Goal: Check status: Check status

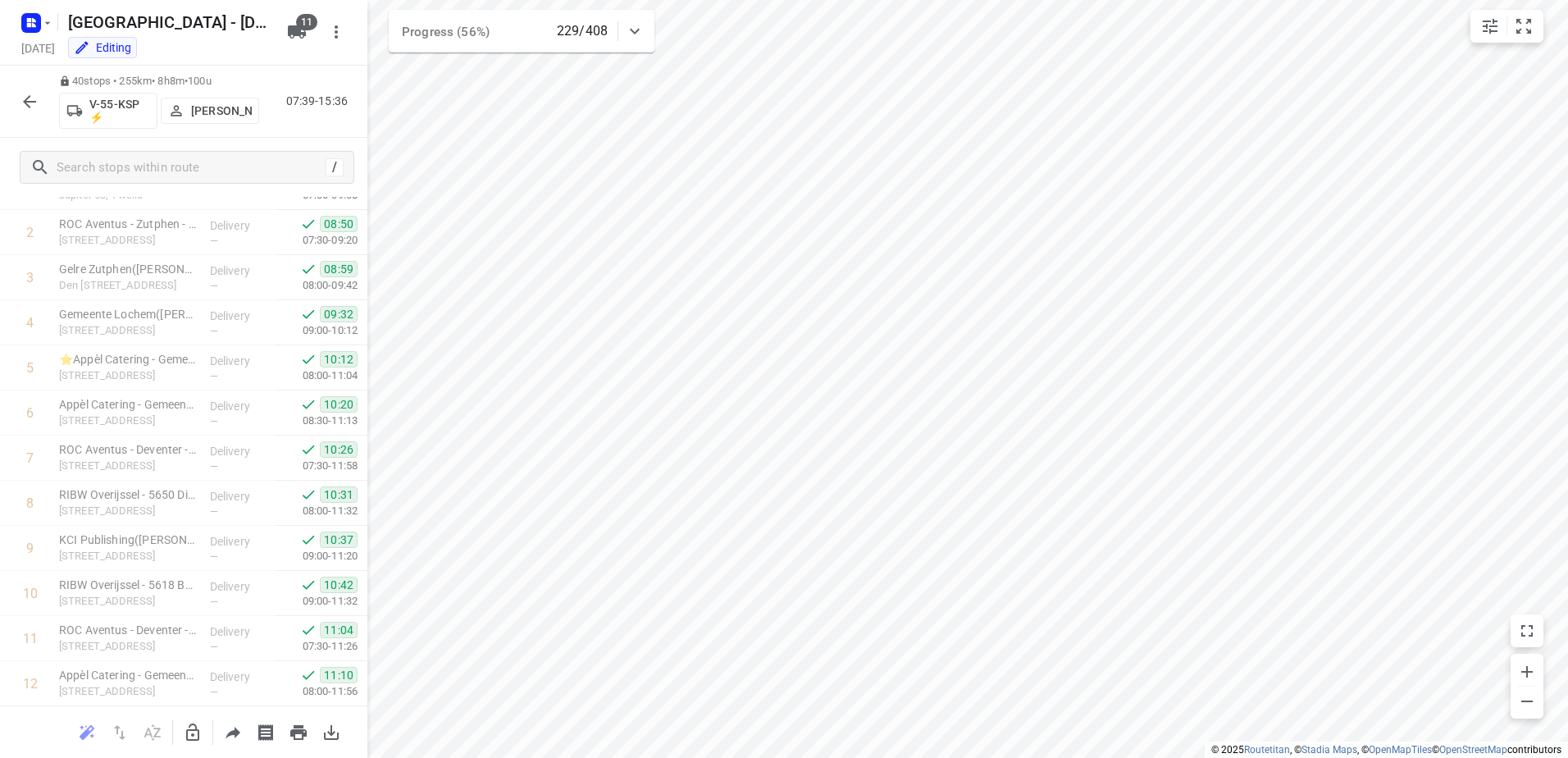
scroll to position [111, 0]
click at [35, 104] on icon "button" at bounding box center [30, 101] width 20 height 20
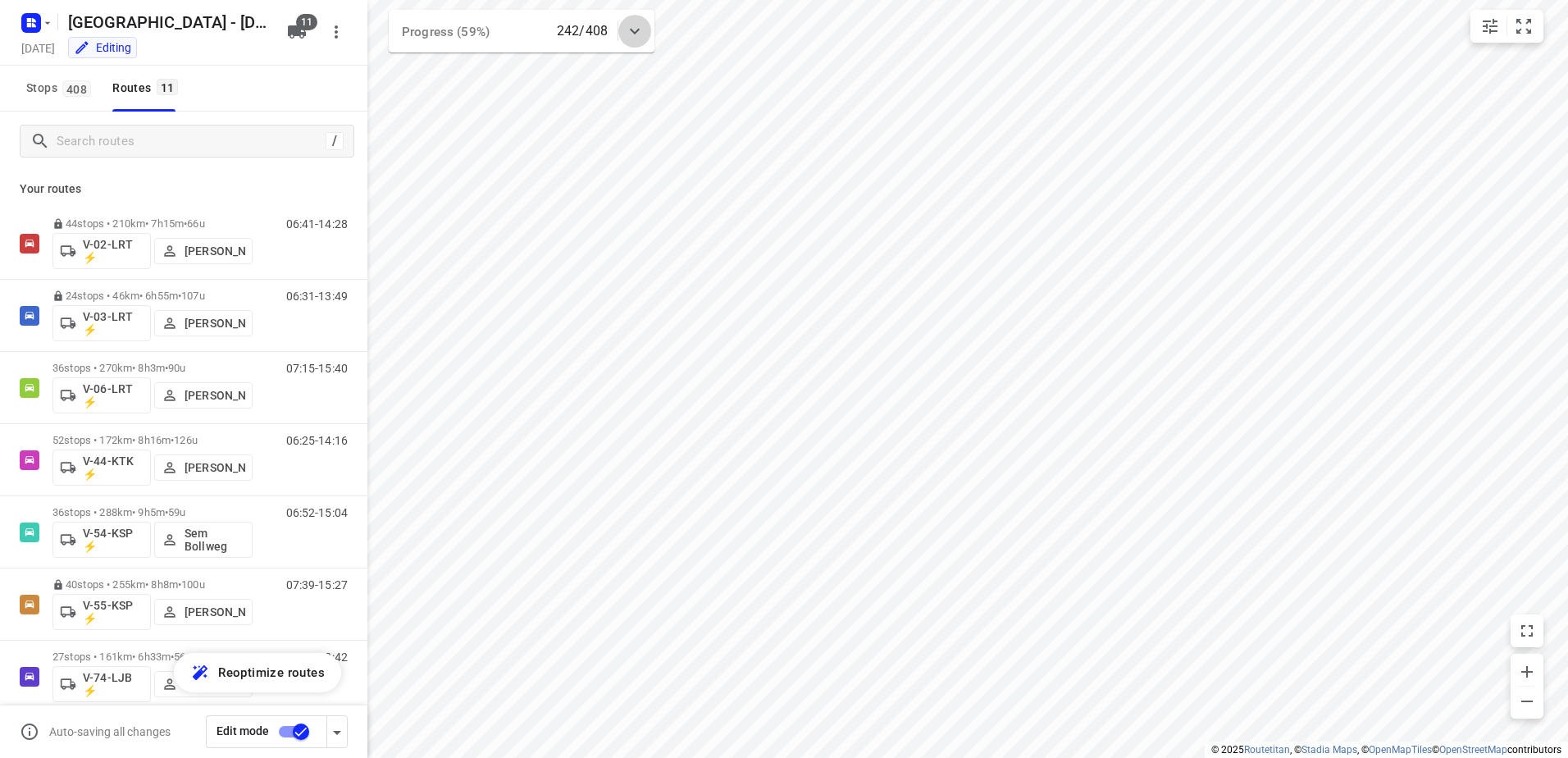
click at [633, 22] on icon at bounding box center [635, 32] width 20 height 20
click at [633, 22] on div at bounding box center [634, 37] width 32 height 32
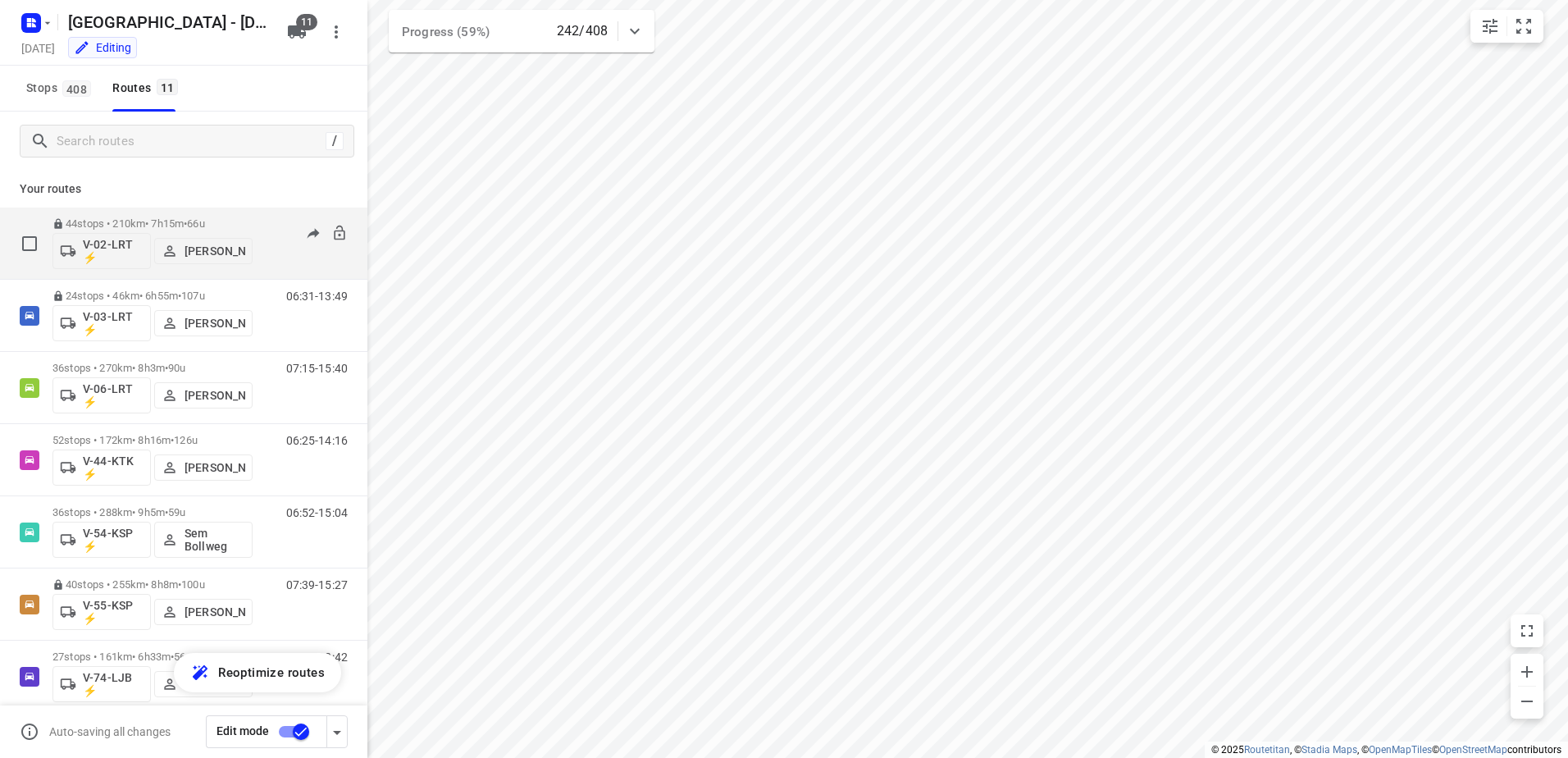
click at [267, 212] on div "44 stops • 210km • 7h15m • 66u V-02-LRT ⚡ [PERSON_NAME] 06:41-14:28" at bounding box center [210, 244] width 315 height 68
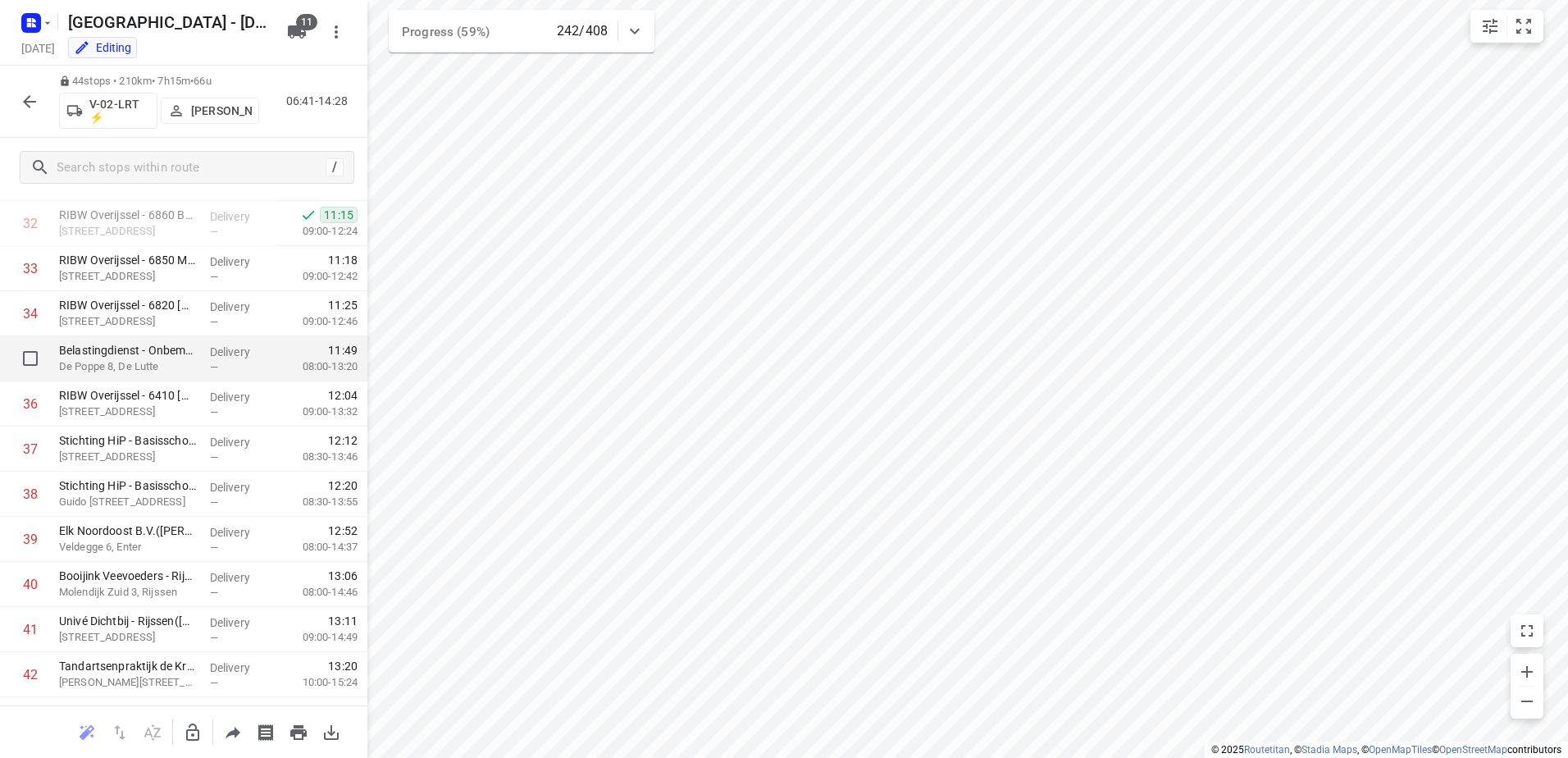
scroll to position [1603, 0]
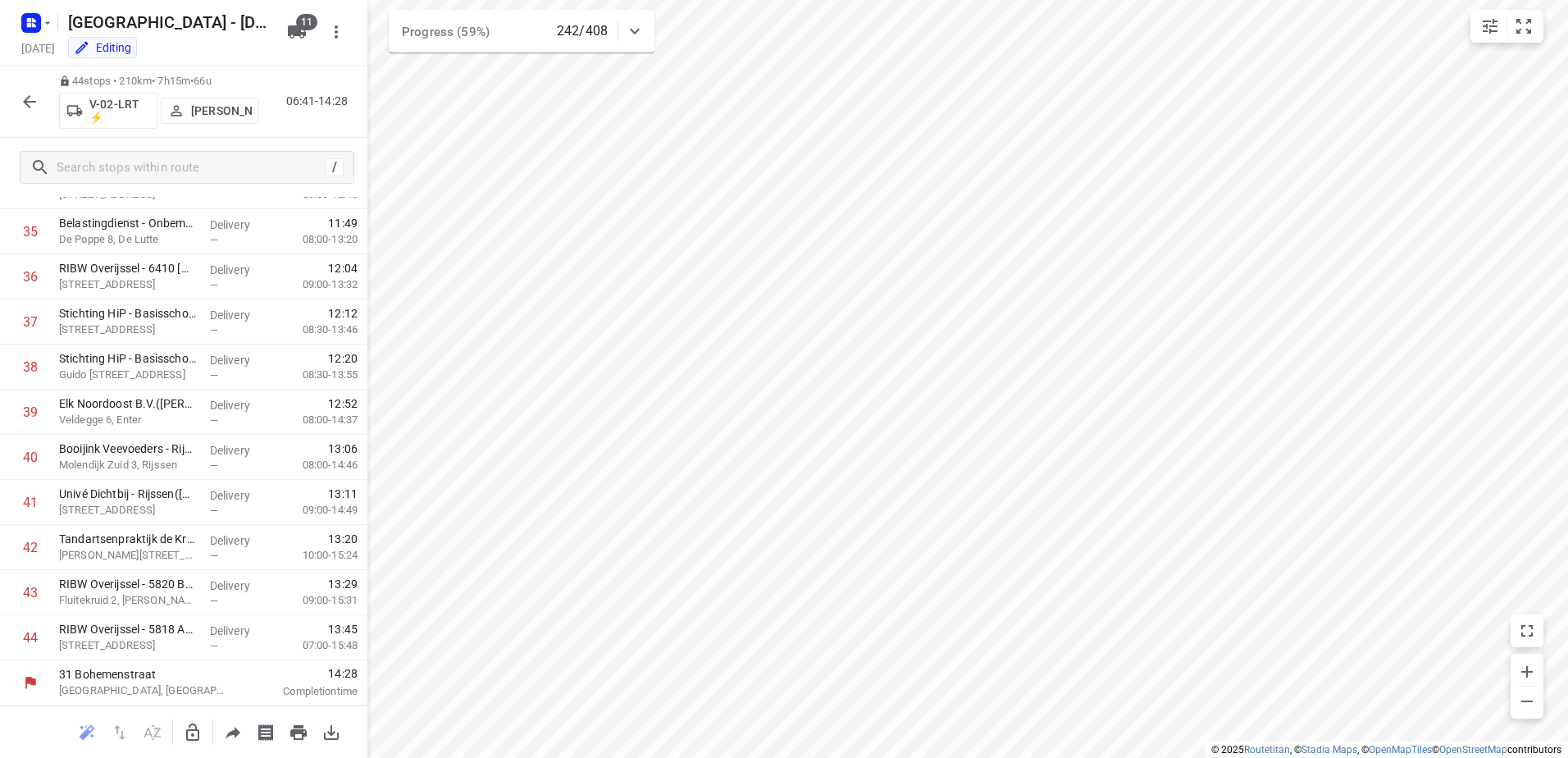
click at [29, 95] on icon "button" at bounding box center [30, 101] width 20 height 20
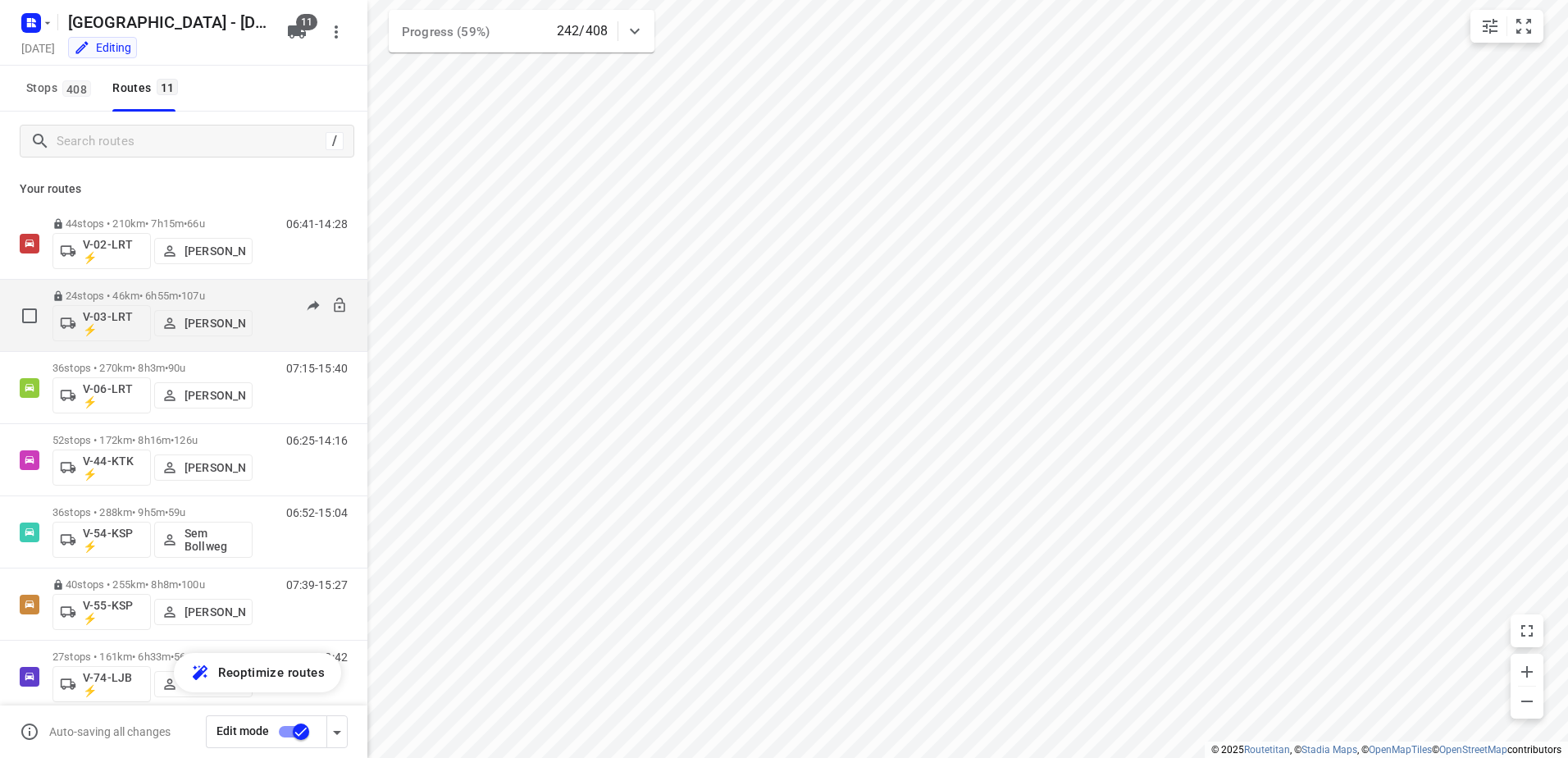
click at [258, 284] on div "24 stops • 46km • 6h55m • 107u V-03-LRT ⚡ [PERSON_NAME] 06:31-13:49" at bounding box center [210, 315] width 315 height 68
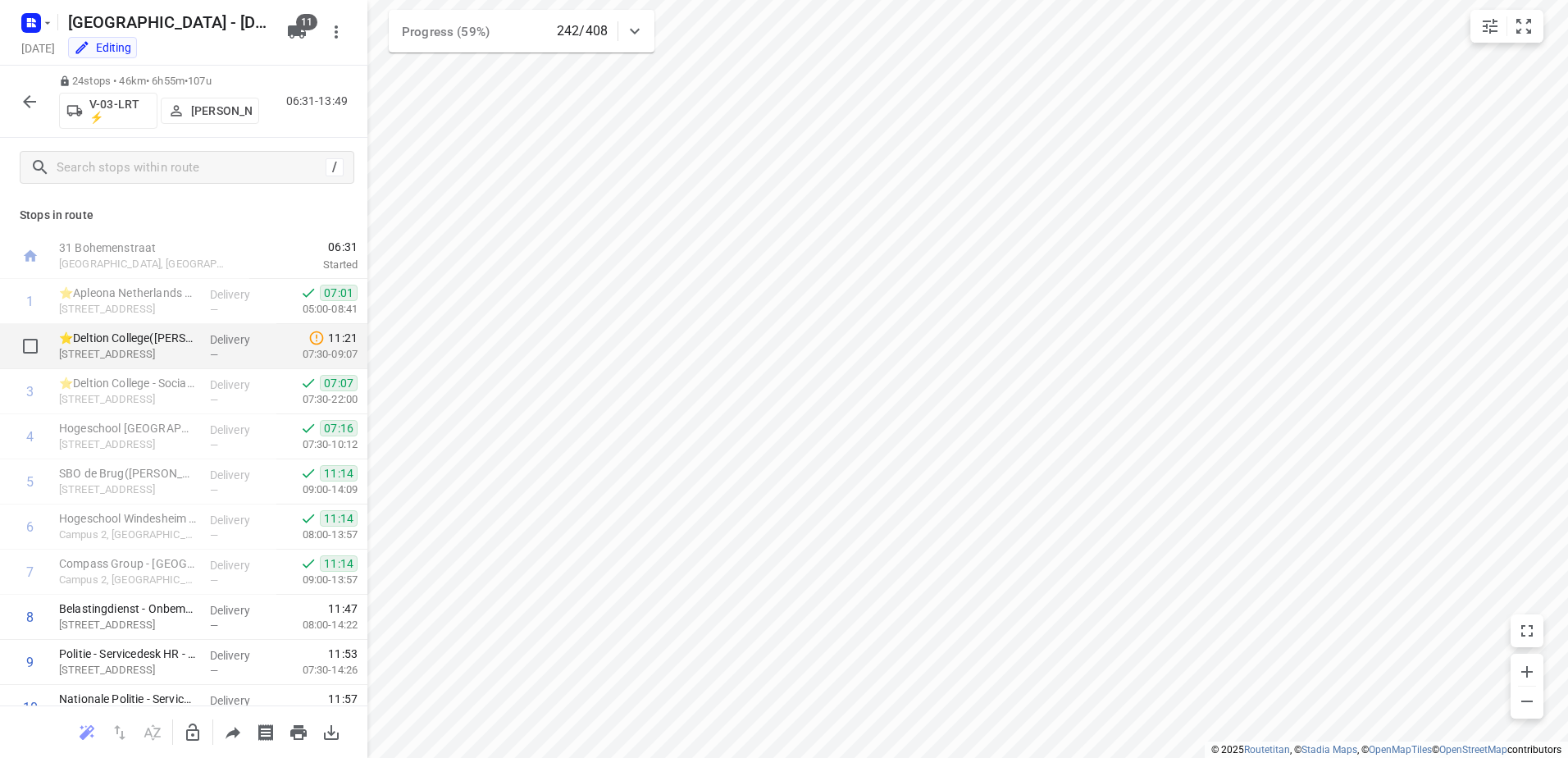
click at [261, 336] on p "Delivery" at bounding box center [240, 340] width 61 height 17
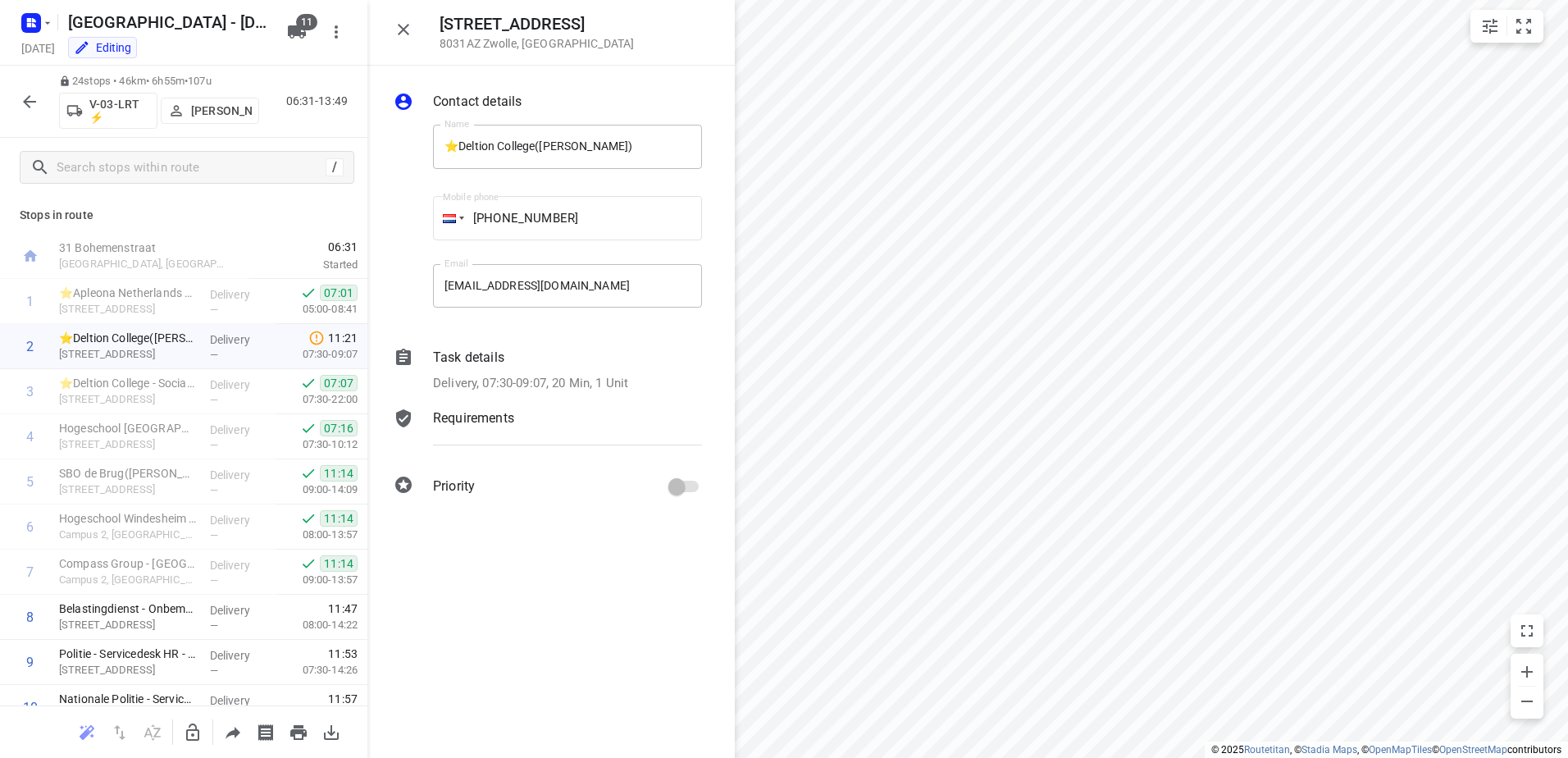
click at [507, 362] on div "Task details" at bounding box center [568, 357] width 269 height 20
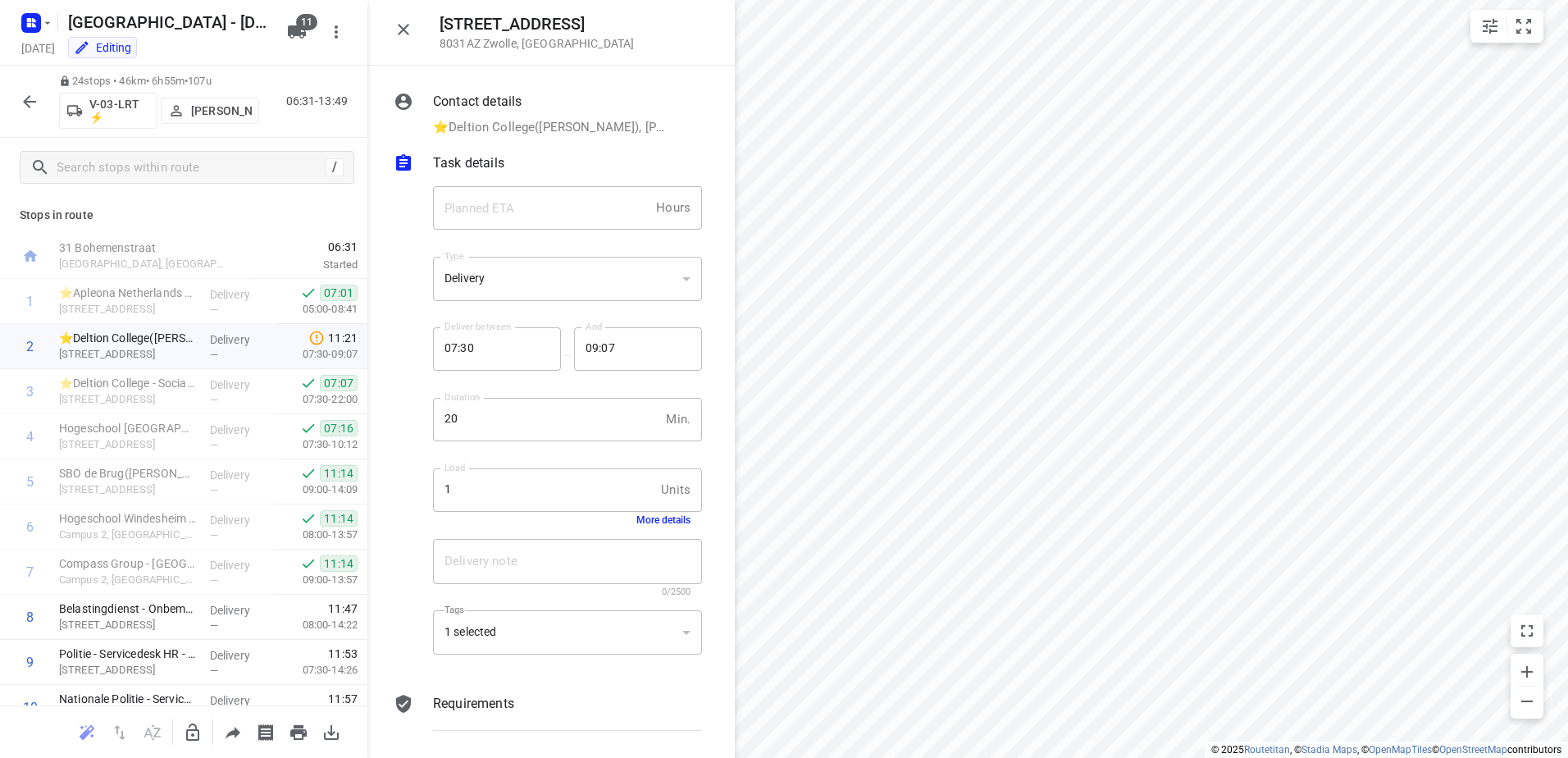
click at [661, 513] on div "Load 1 Units Load More details" at bounding box center [568, 496] width 269 height 57
click at [663, 517] on button "More details" at bounding box center [663, 520] width 54 height 12
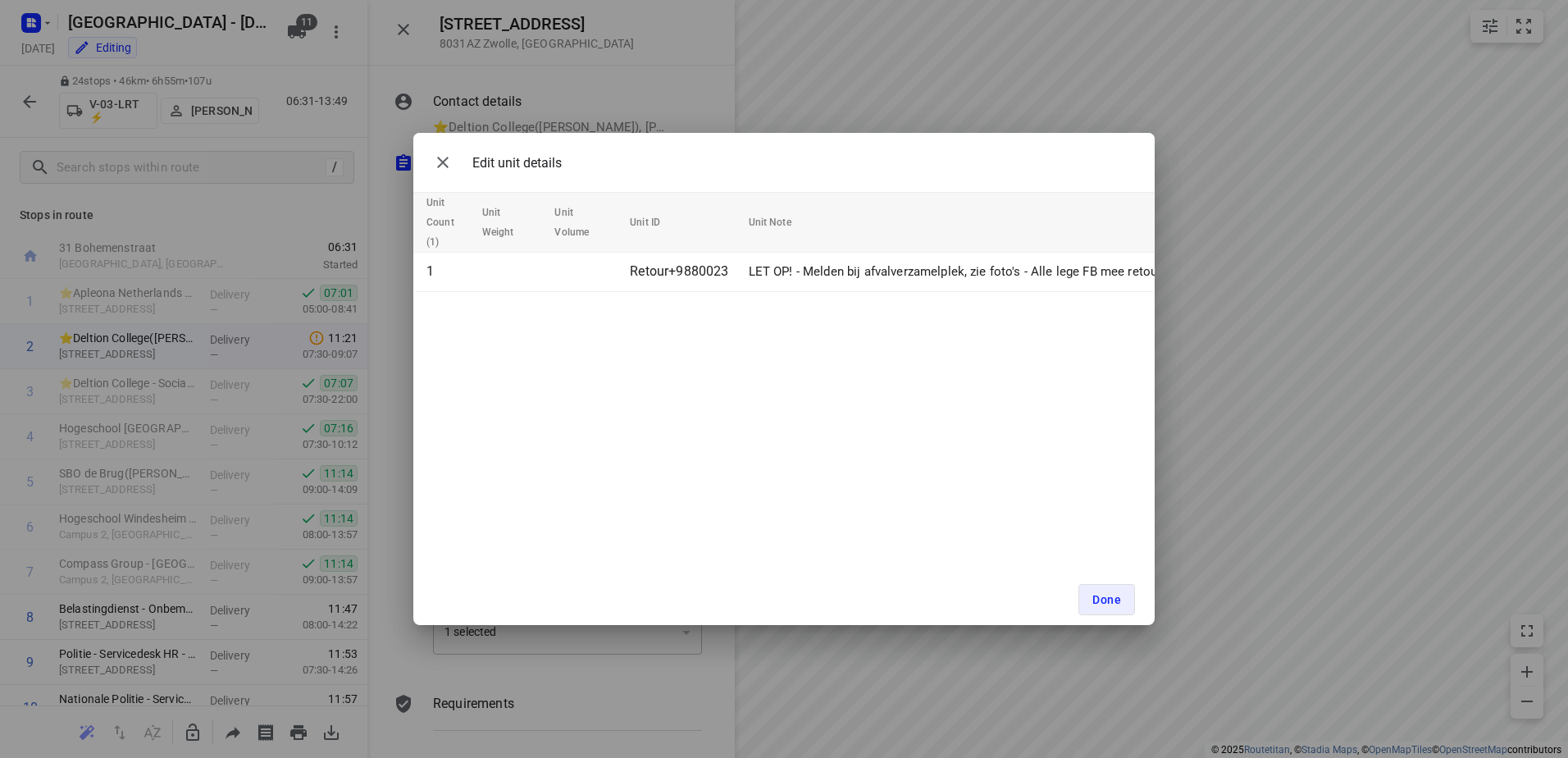
drag, startPoint x: 1019, startPoint y: 298, endPoint x: 1178, endPoint y: 351, distance: 167.6
click at [1182, 301] on div "Edit unit details Unit Count (1) Unit Weight Unit Volume Unit ID Unit Note 1 Re…" at bounding box center [784, 379] width 1568 height 758
click at [1122, 588] on button "Done" at bounding box center [1107, 598] width 57 height 31
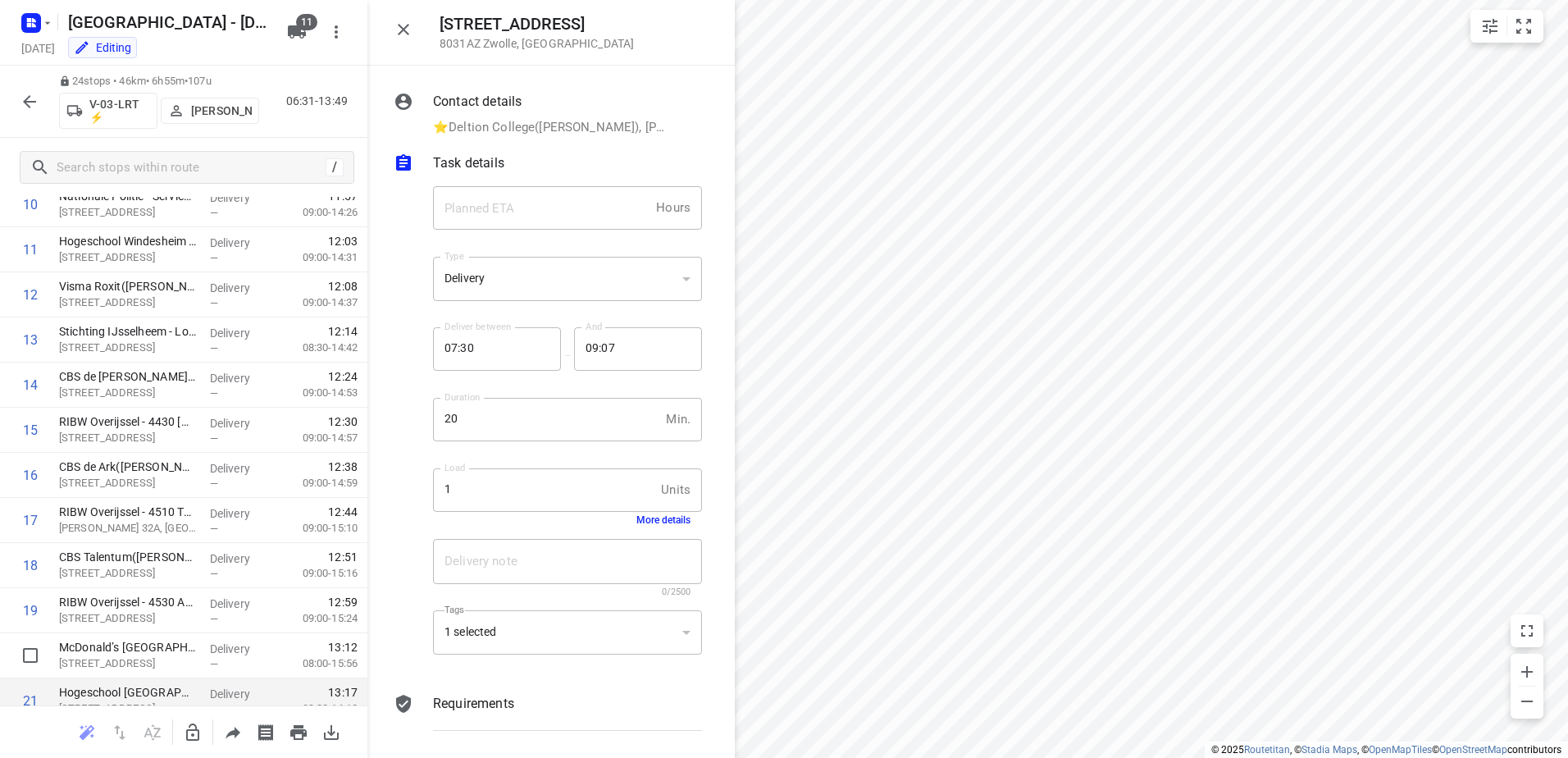
scroll to position [701, 0]
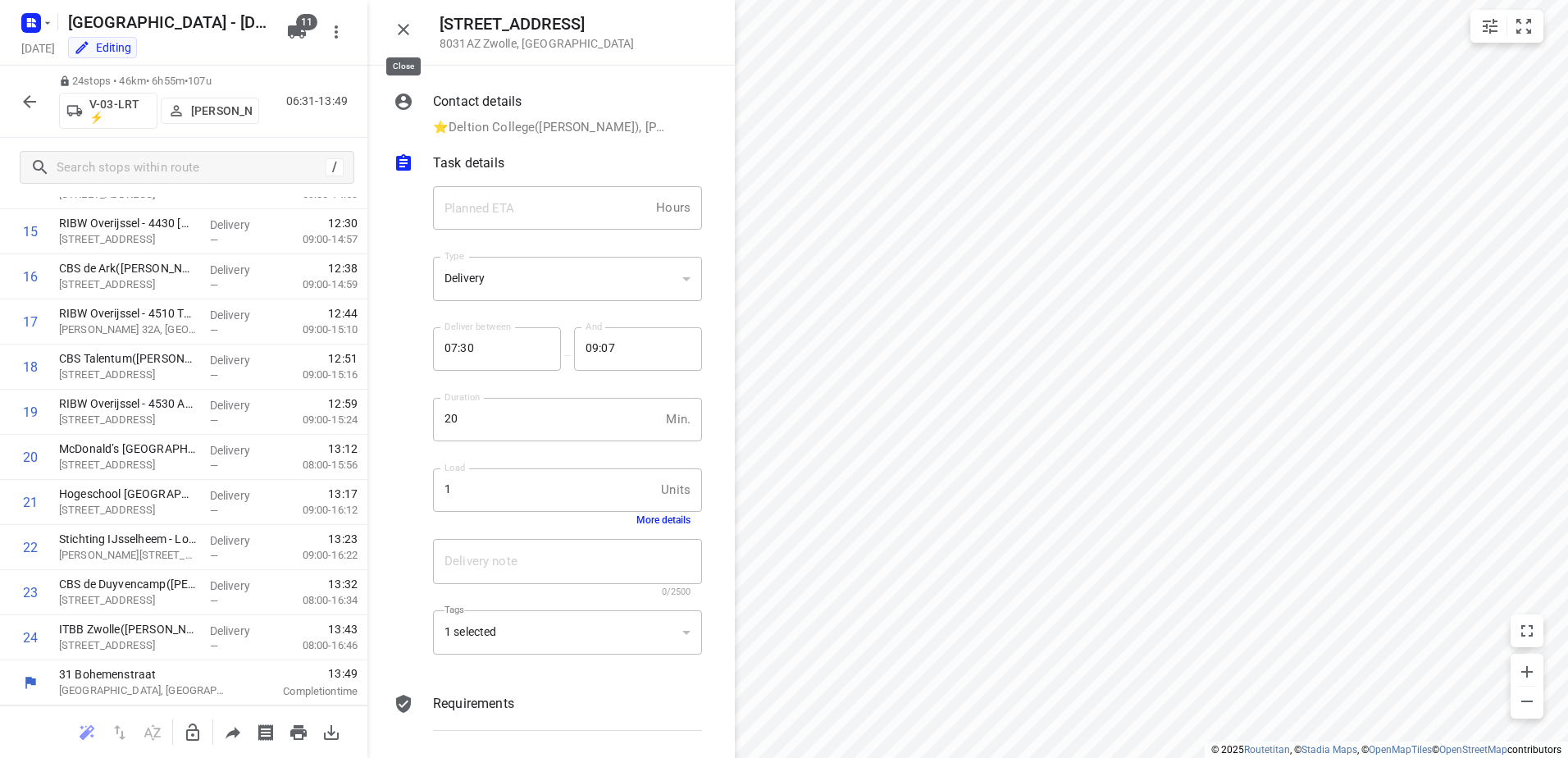
click at [412, 42] on button "button" at bounding box center [403, 29] width 32 height 32
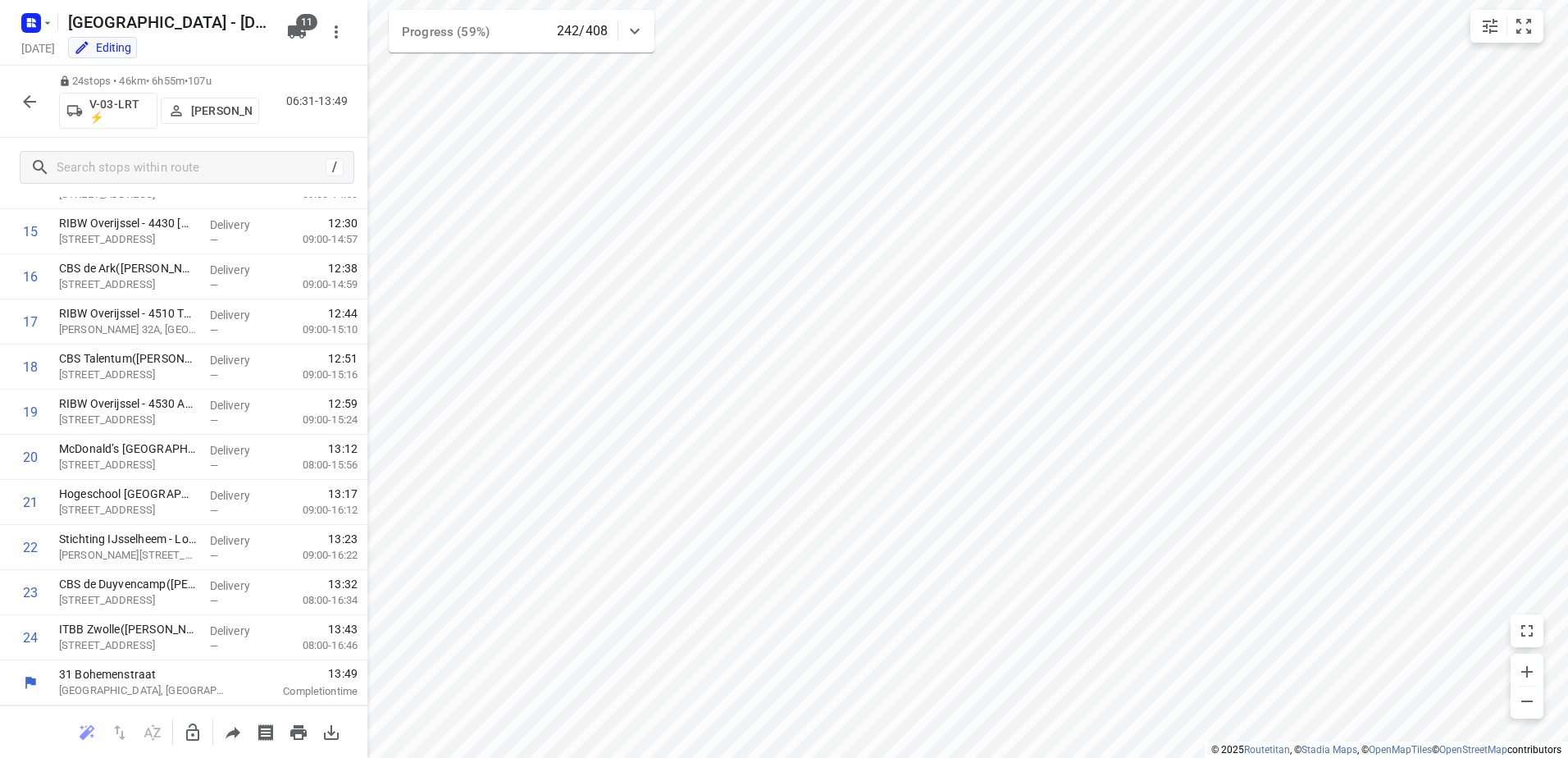
click at [37, 102] on icon "button" at bounding box center [30, 101] width 20 height 20
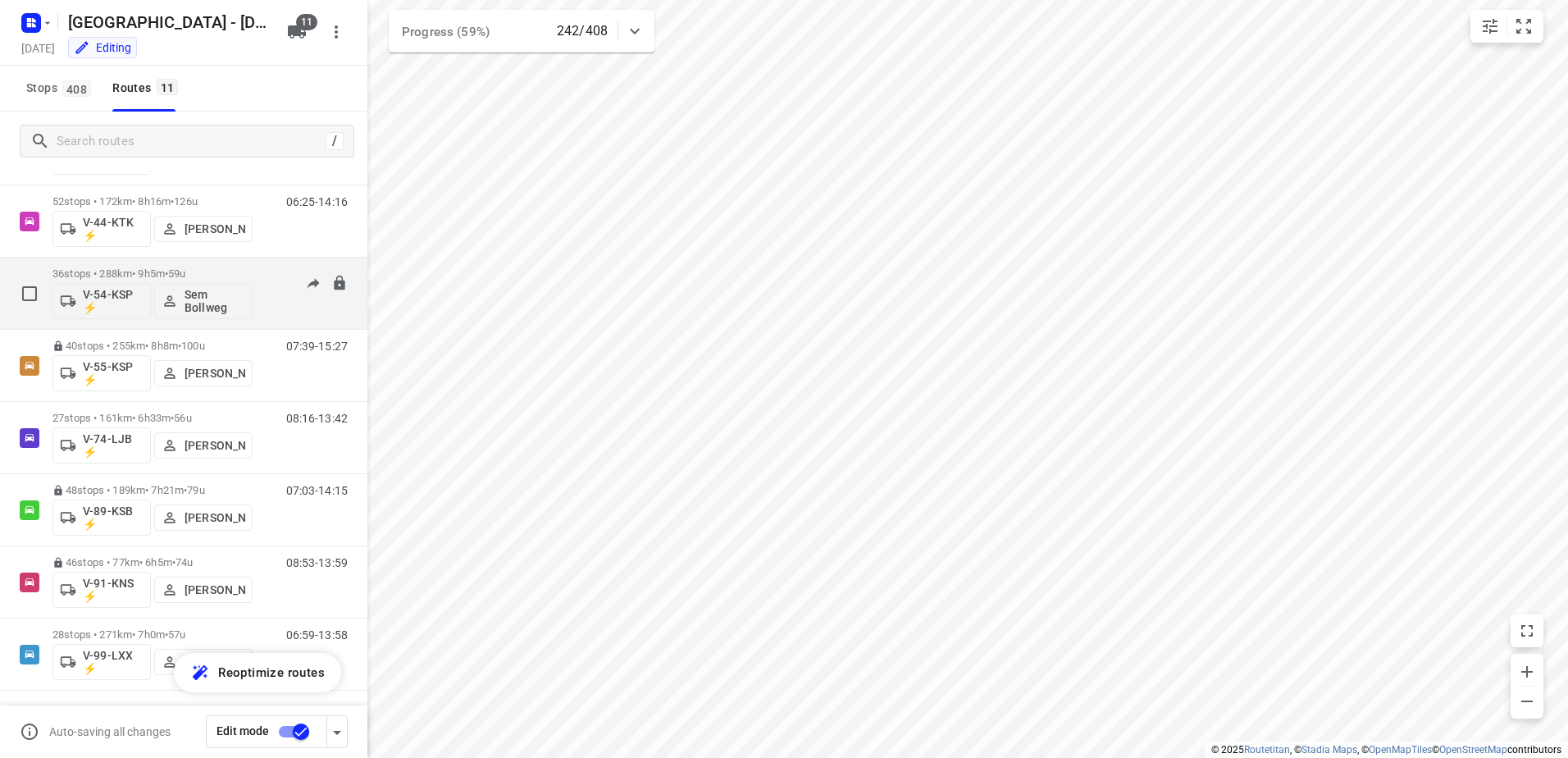
scroll to position [313, 0]
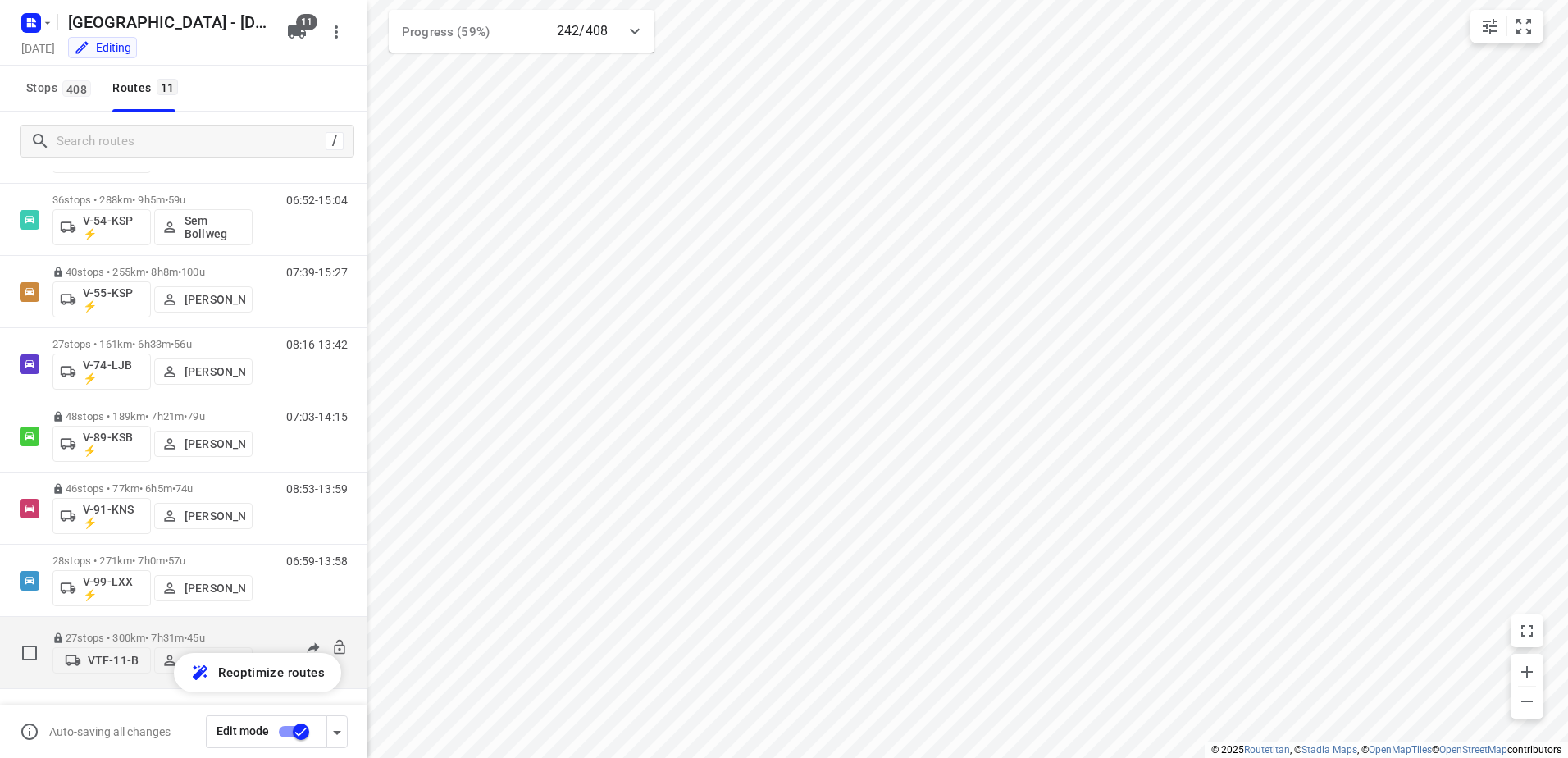
click at [140, 643] on div "VTF-11-B [PERSON_NAME]" at bounding box center [152, 658] width 200 height 30
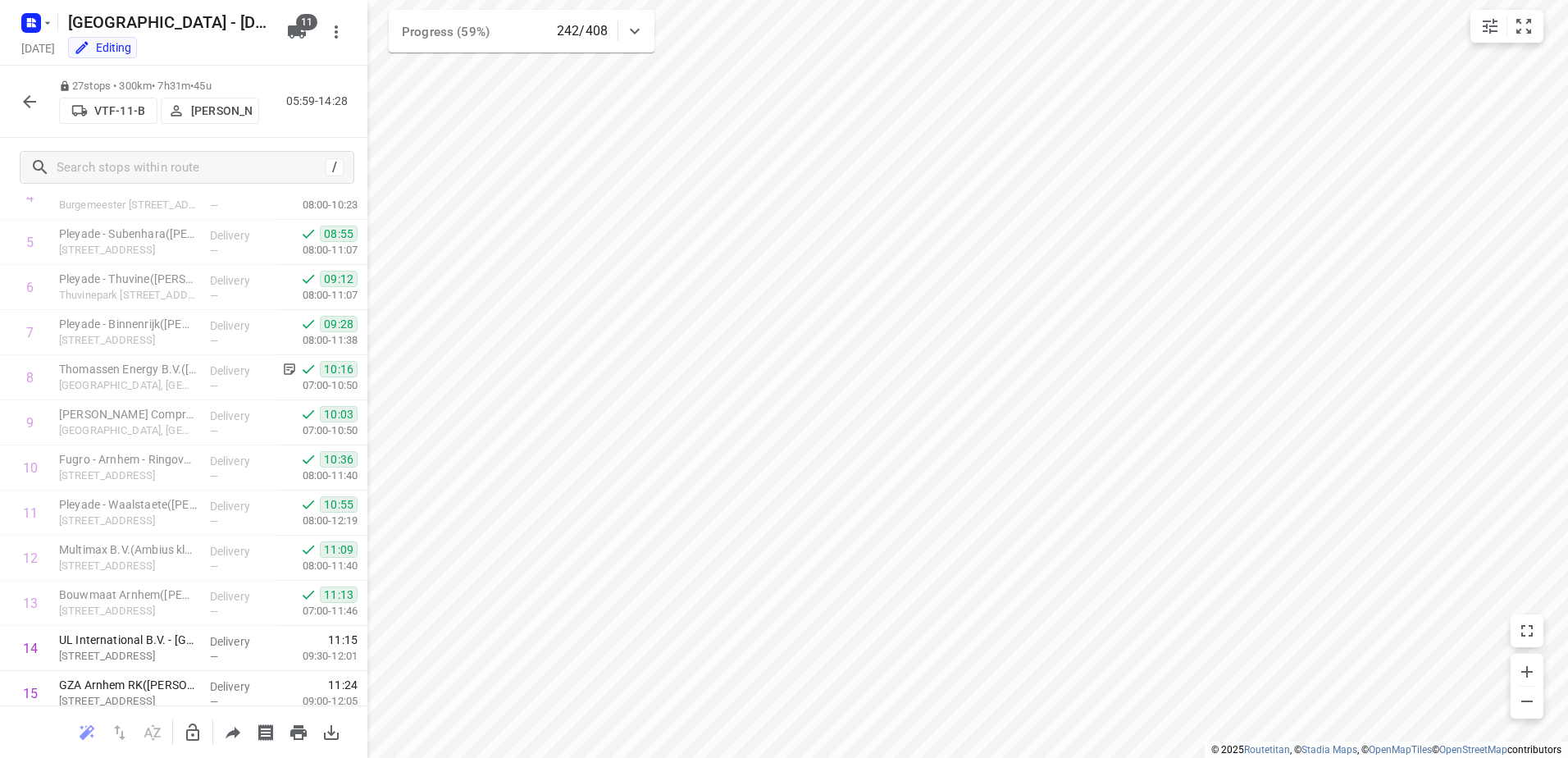
scroll to position [246, 0]
click at [17, 95] on button "button" at bounding box center [29, 101] width 32 height 32
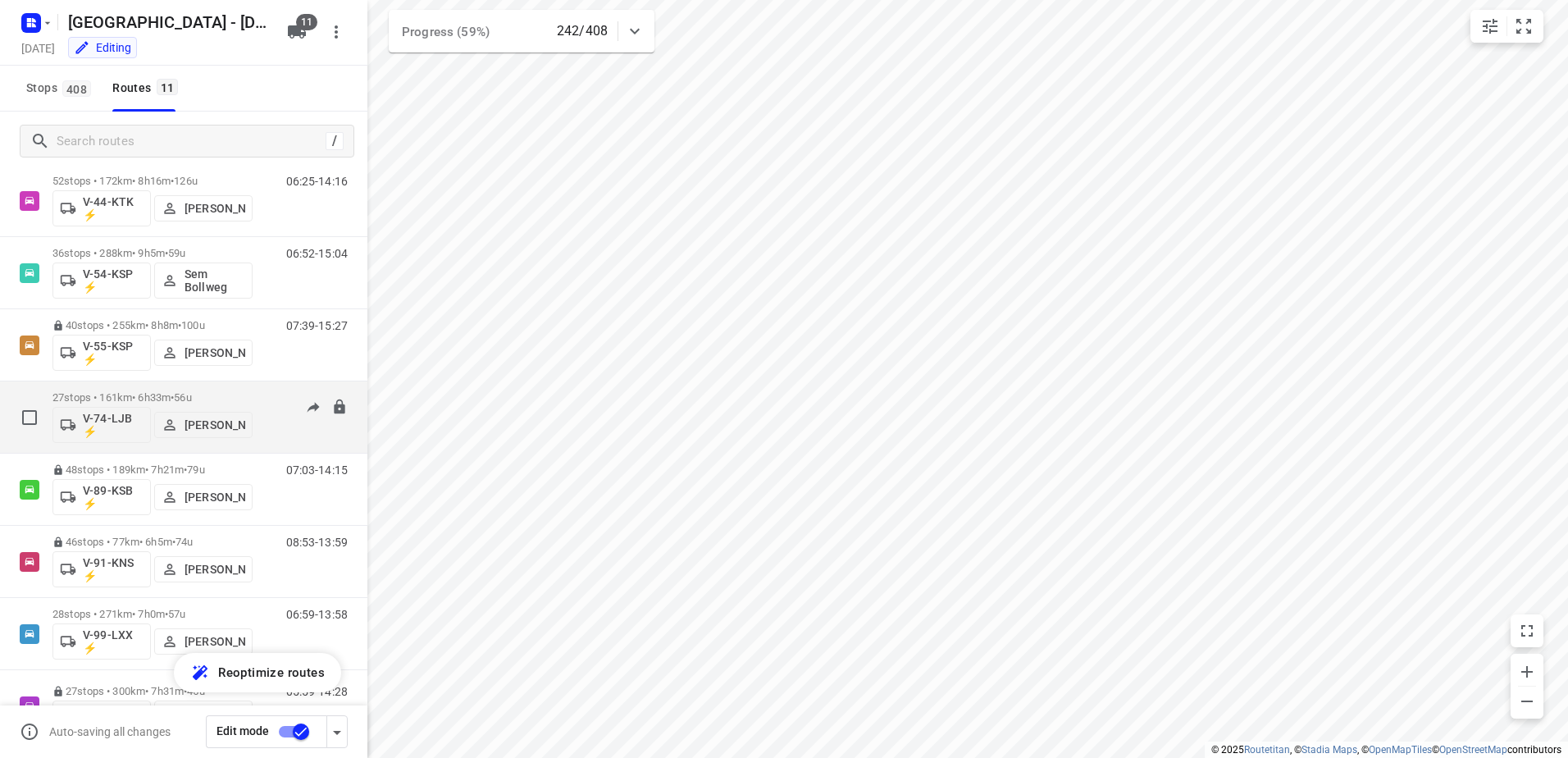
scroll to position [313, 0]
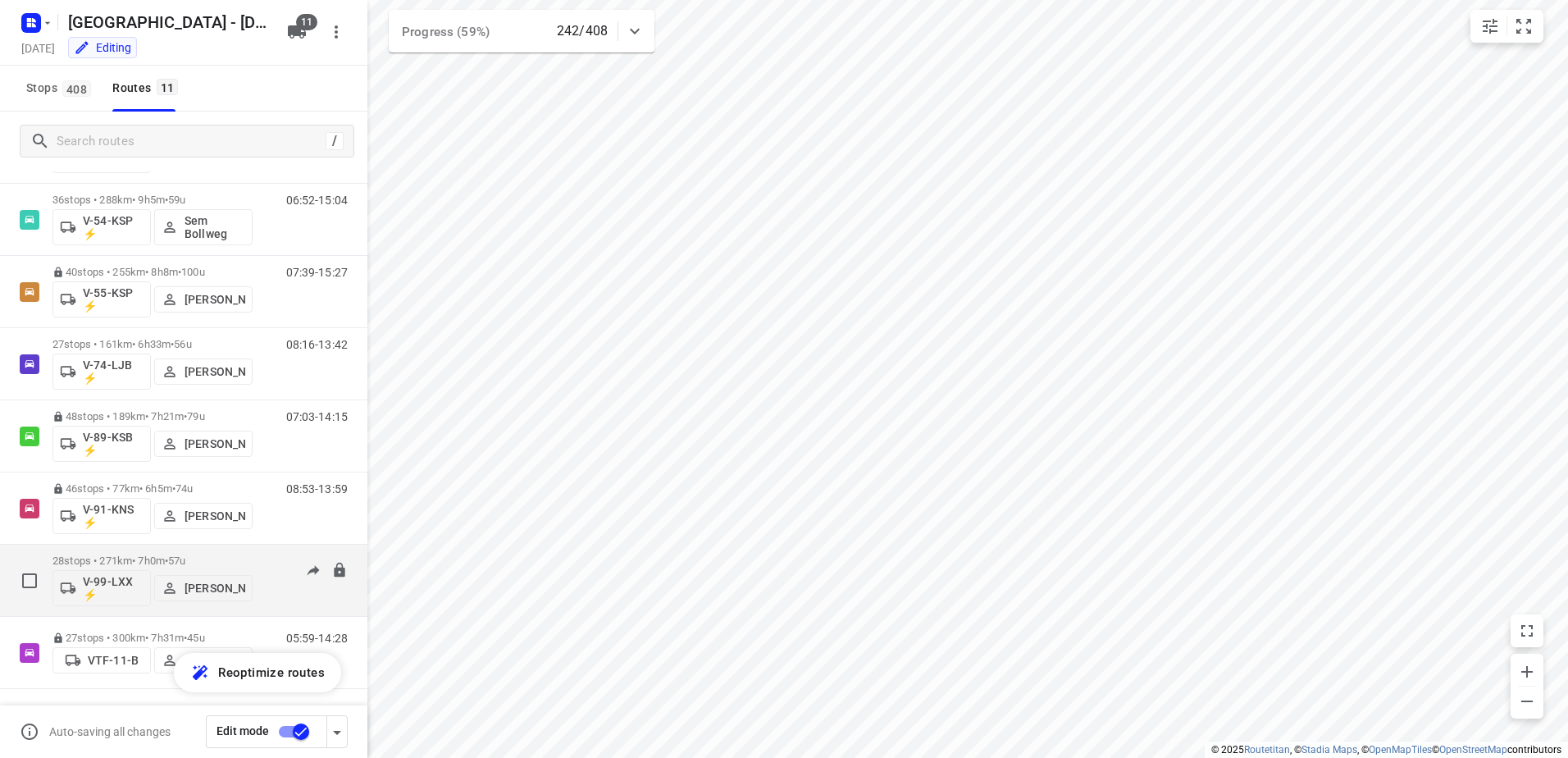
click at [153, 557] on p "28 stops • 271km • 7h0m • 57u" at bounding box center [152, 560] width 200 height 12
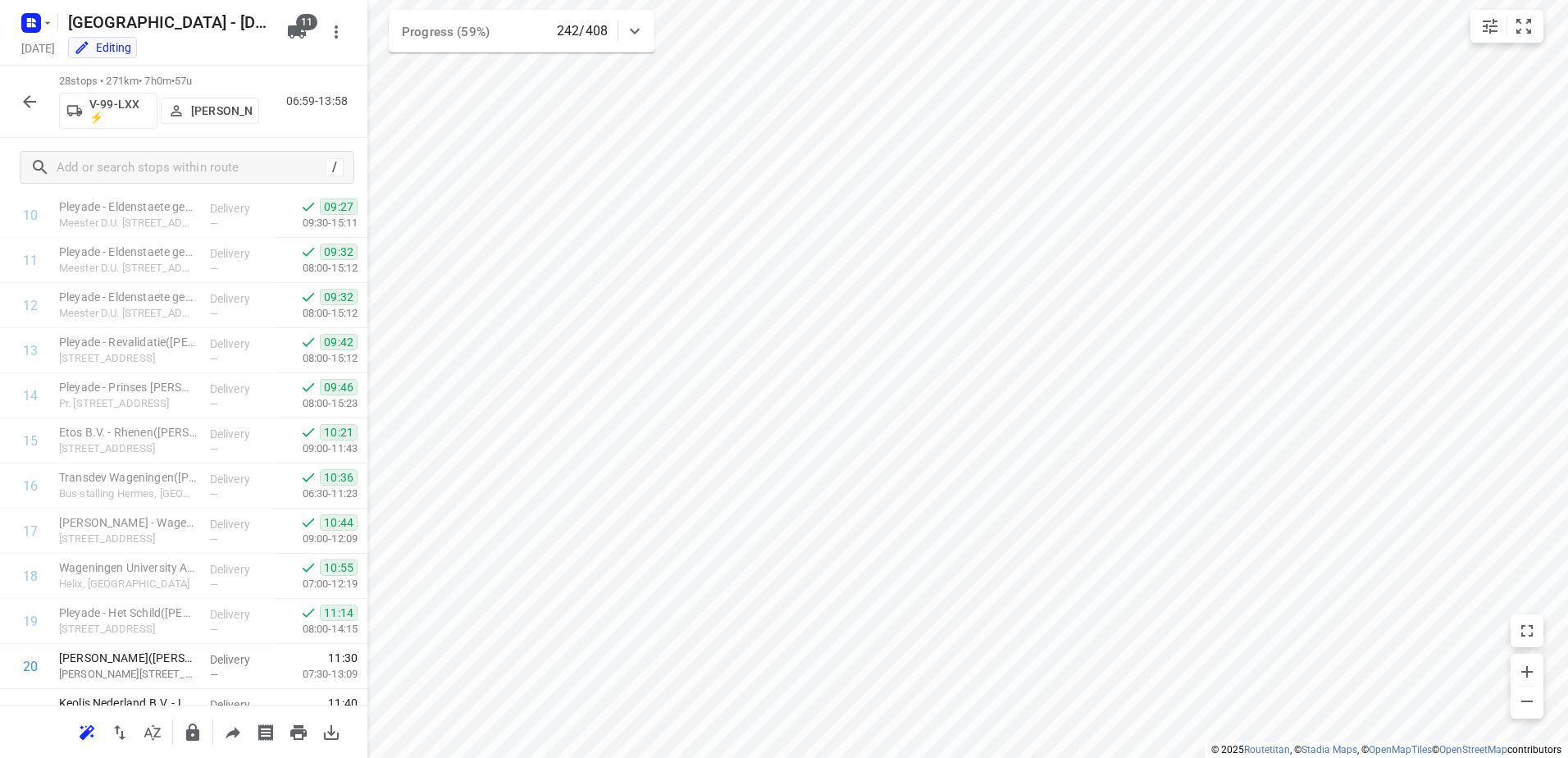
scroll to position [882, 0]
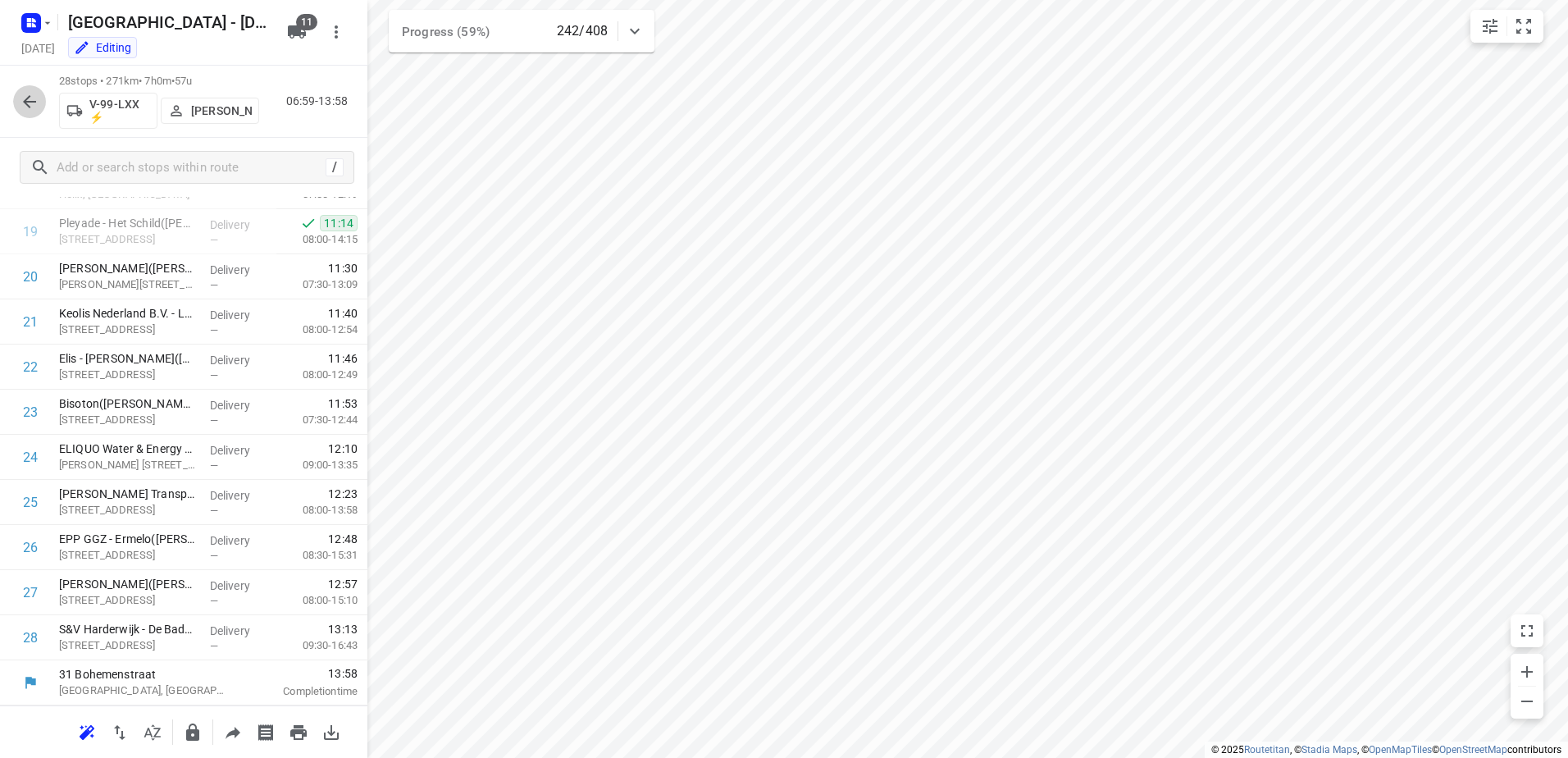
click at [26, 100] on icon "button" at bounding box center [30, 101] width 13 height 13
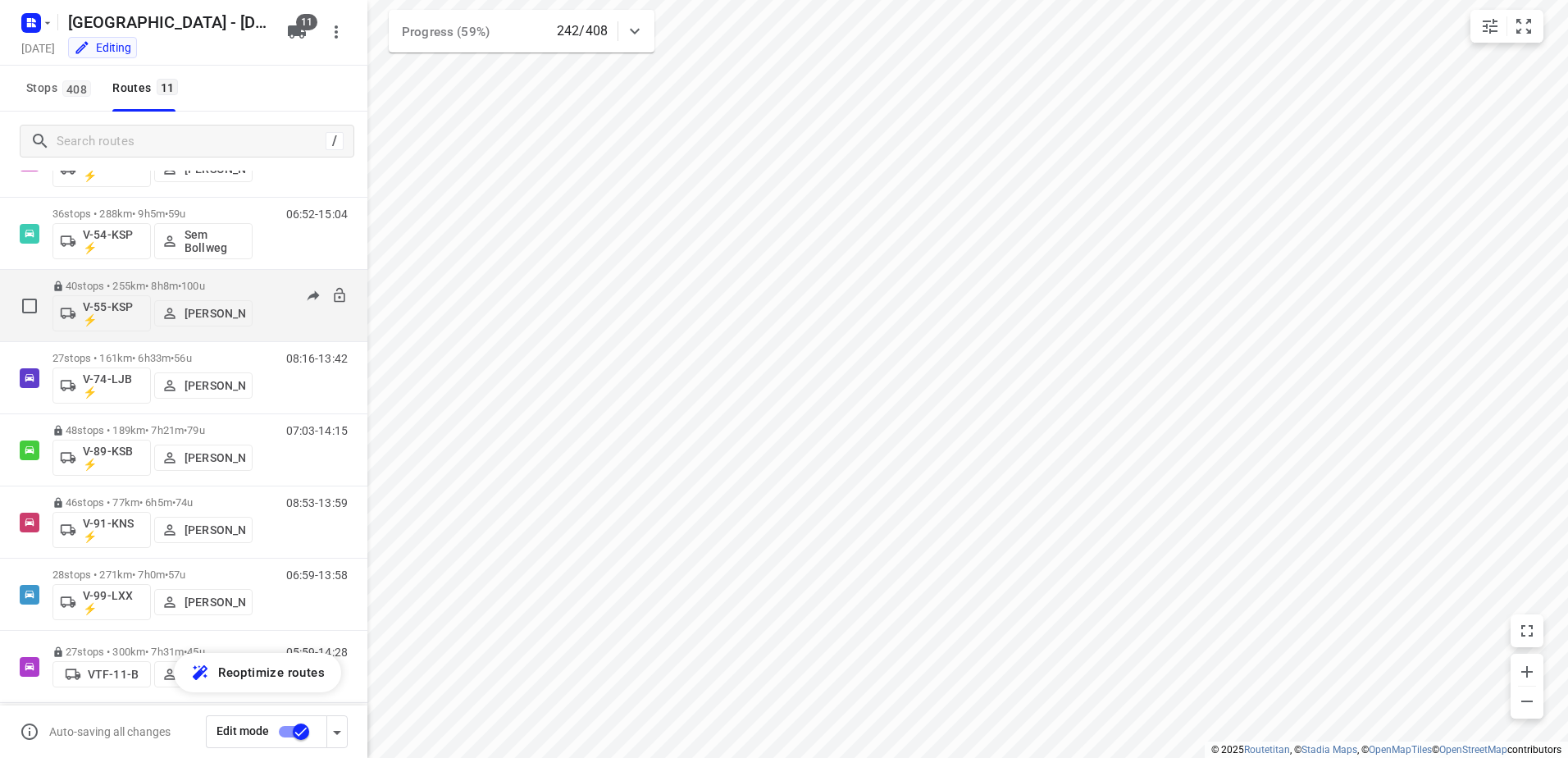
scroll to position [313, 0]
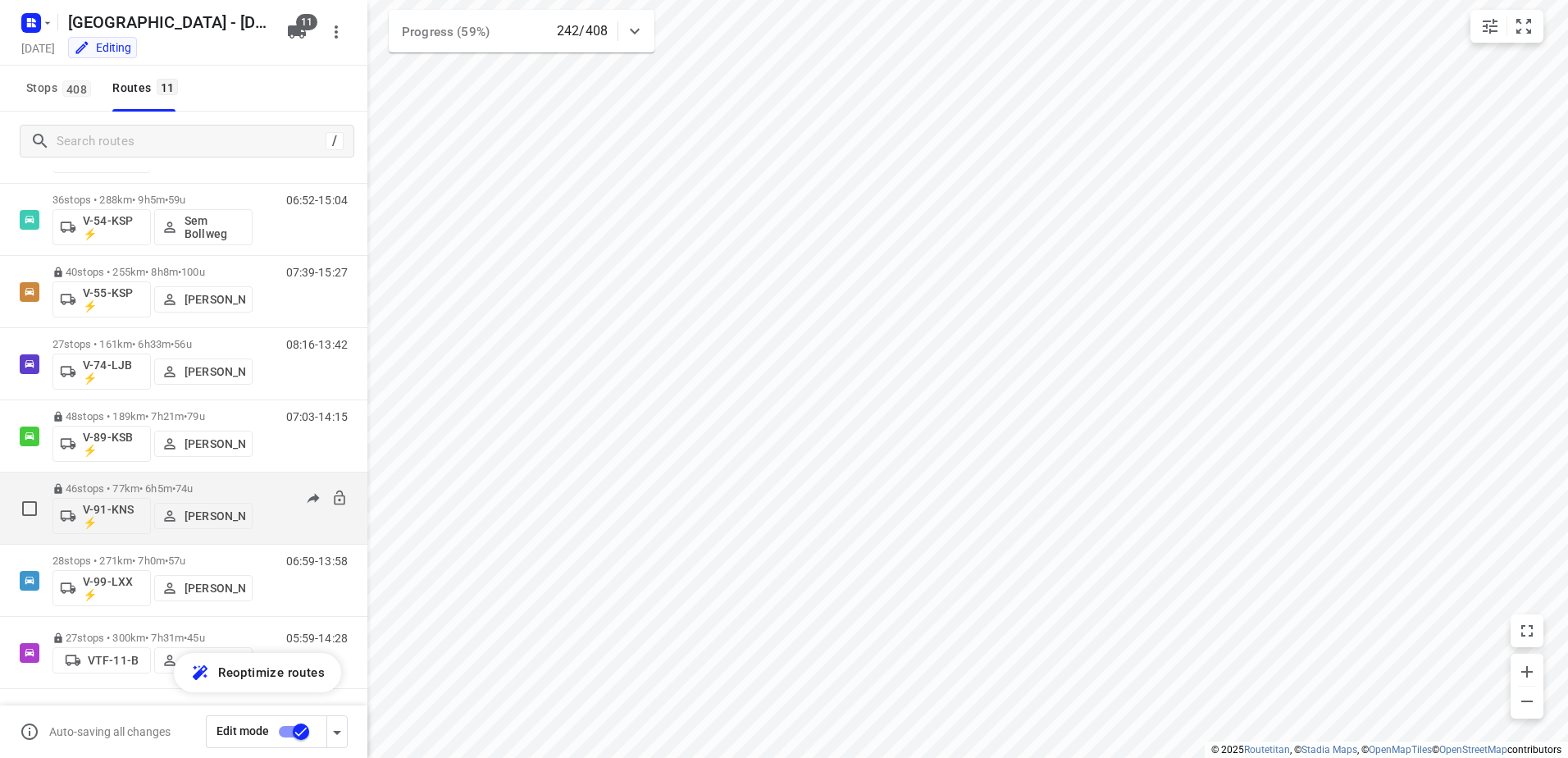
click at [155, 473] on div "46 stops • 77km • 6h5m • 74u V-91-KNS ⚡ [PERSON_NAME] 08:53-13:59" at bounding box center [184, 508] width 367 height 72
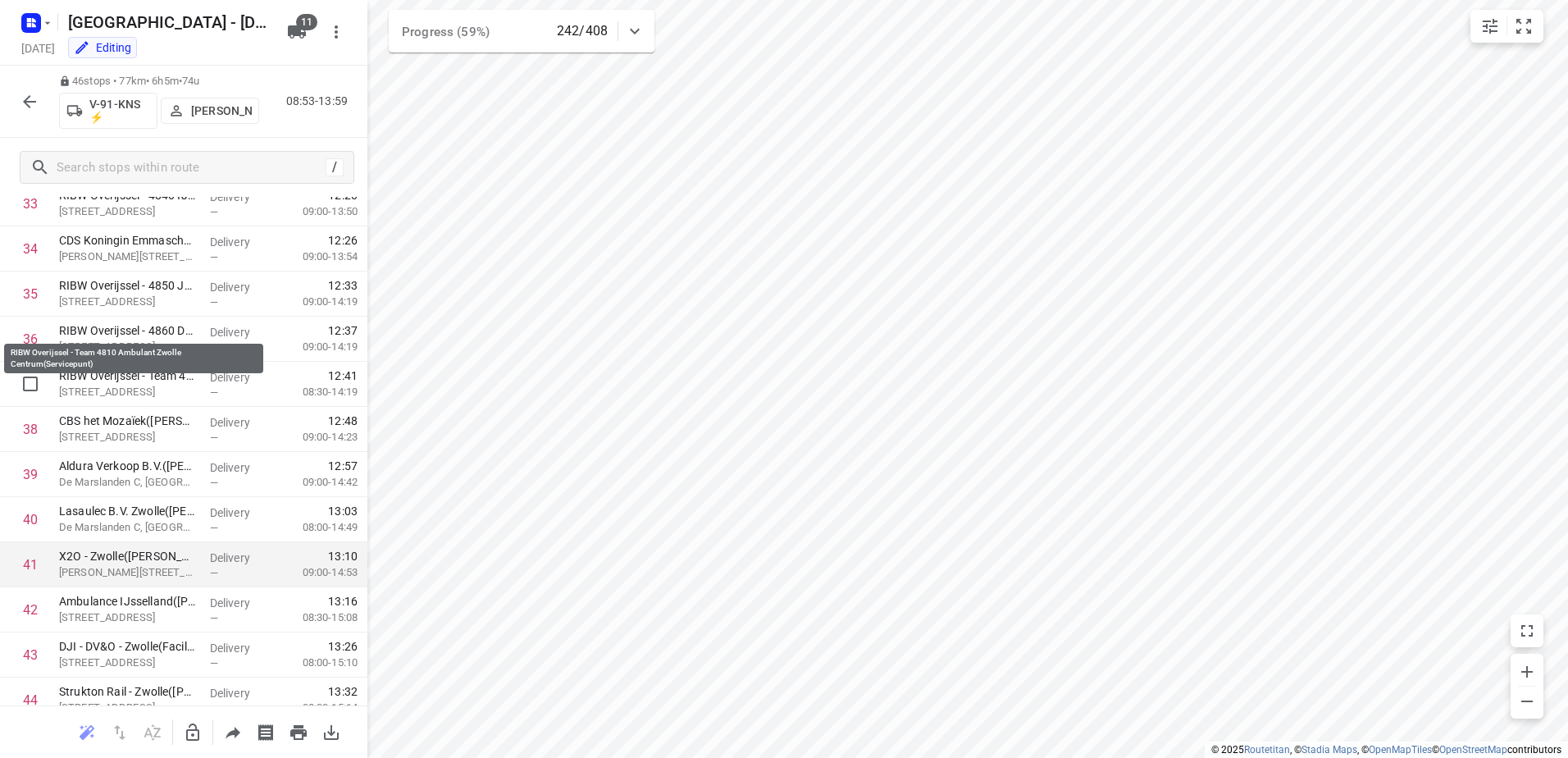
scroll to position [1693, 0]
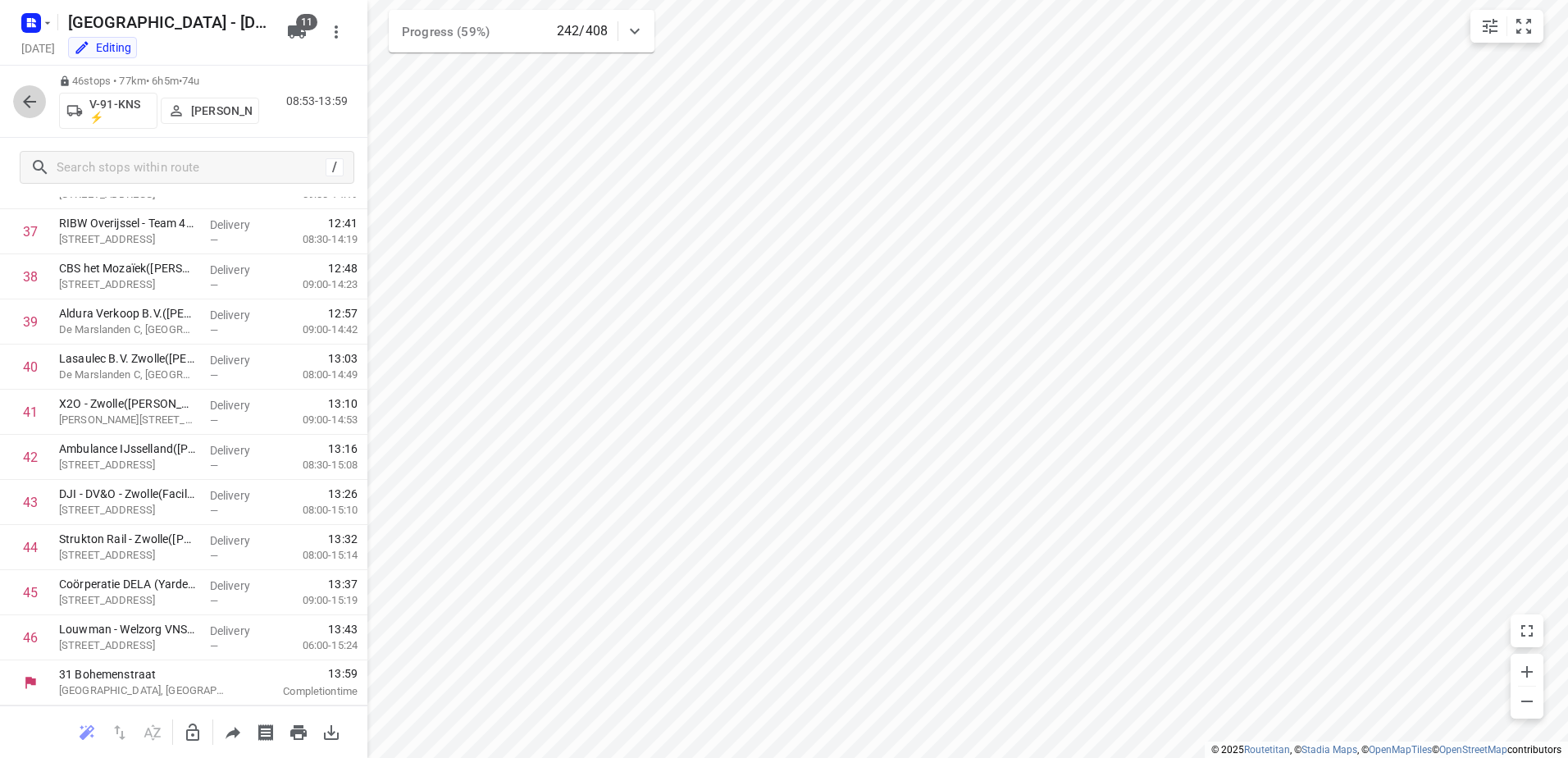
click at [36, 98] on icon "button" at bounding box center [30, 101] width 20 height 20
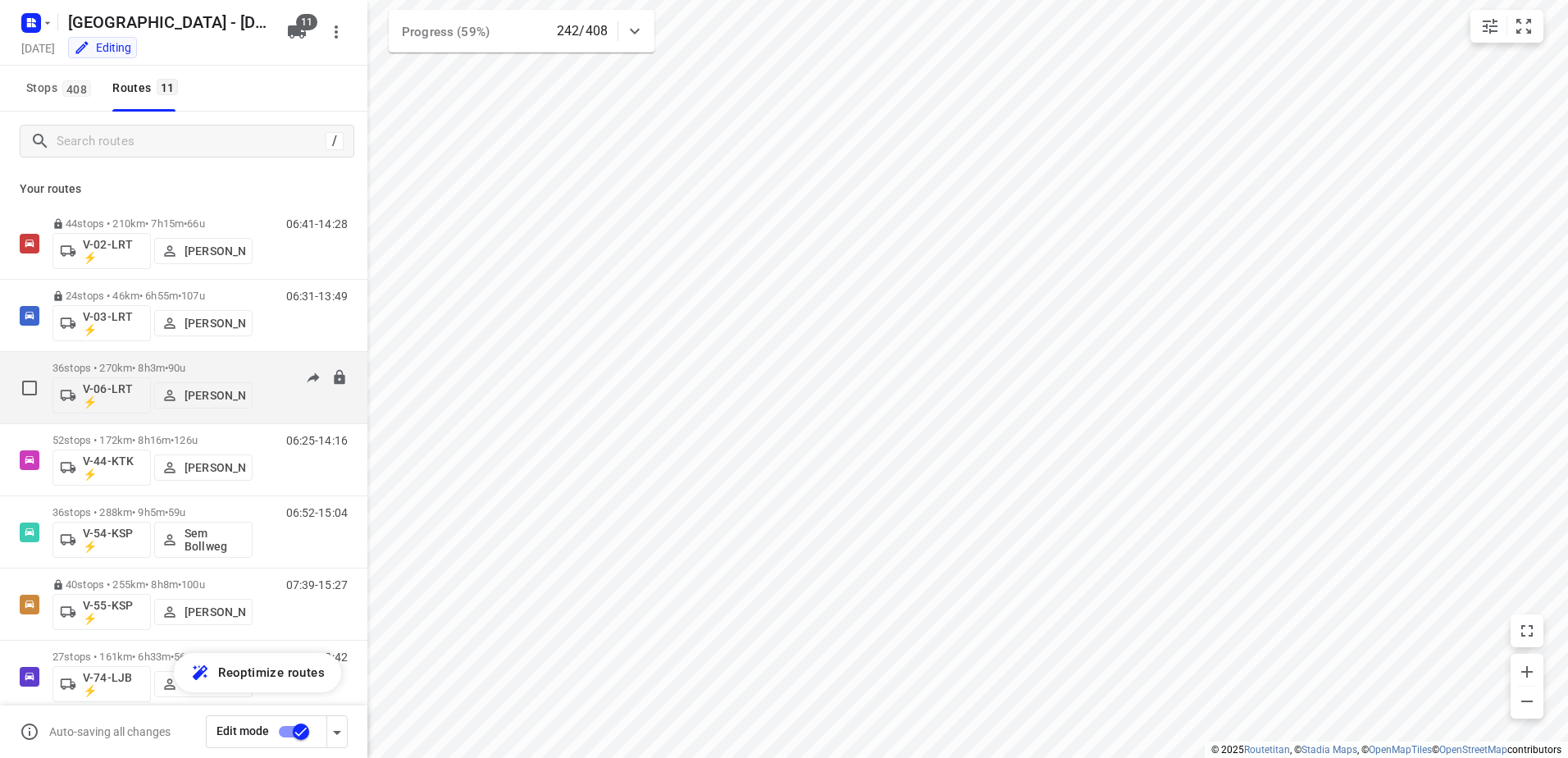
click at [149, 358] on div "36 stops • 270km • 8h3m • 90u V-06-LRT ⚡ [PERSON_NAME]" at bounding box center [152, 387] width 200 height 68
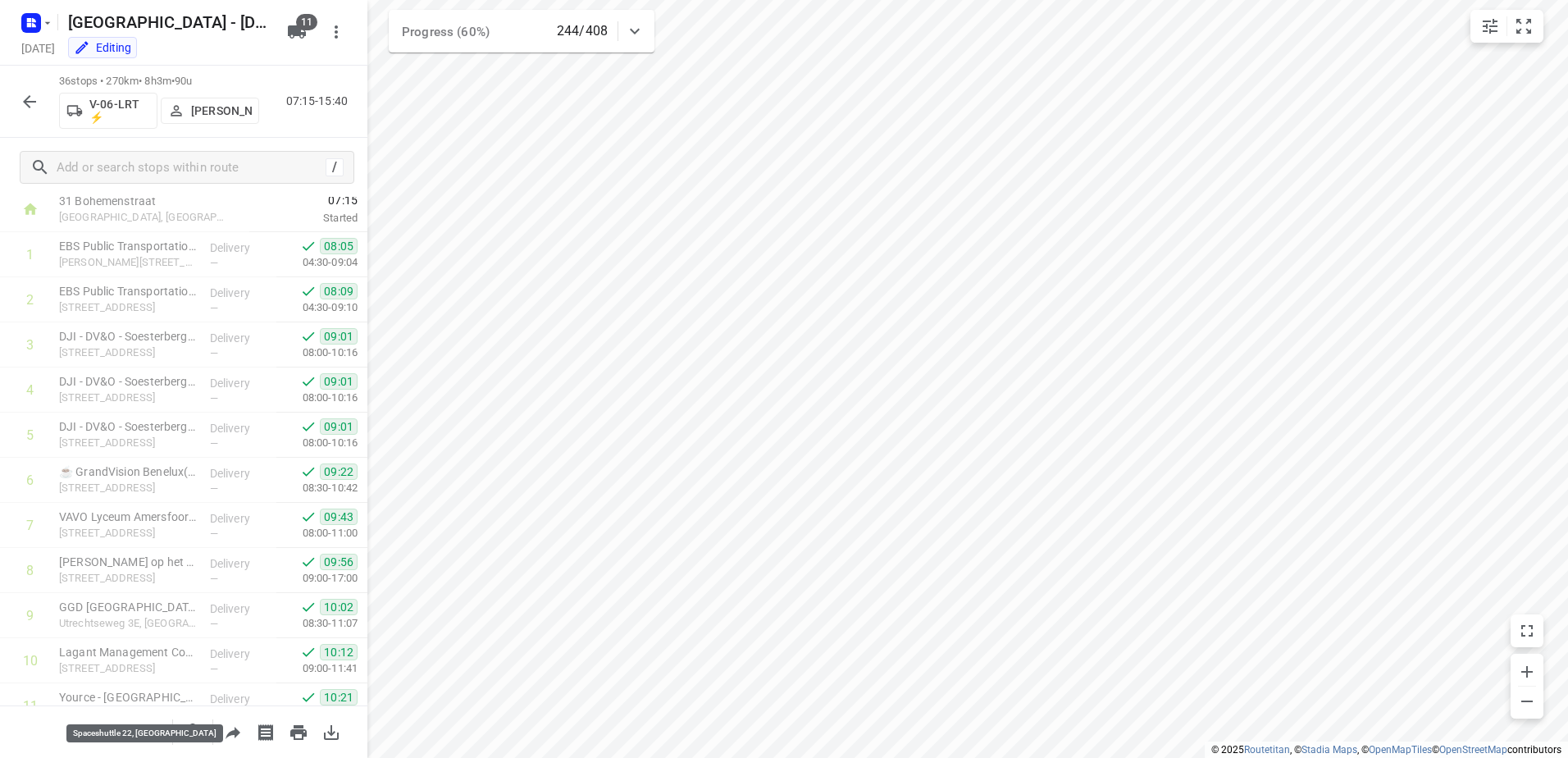
scroll to position [0, 0]
click at [35, 96] on icon "button" at bounding box center [30, 101] width 20 height 20
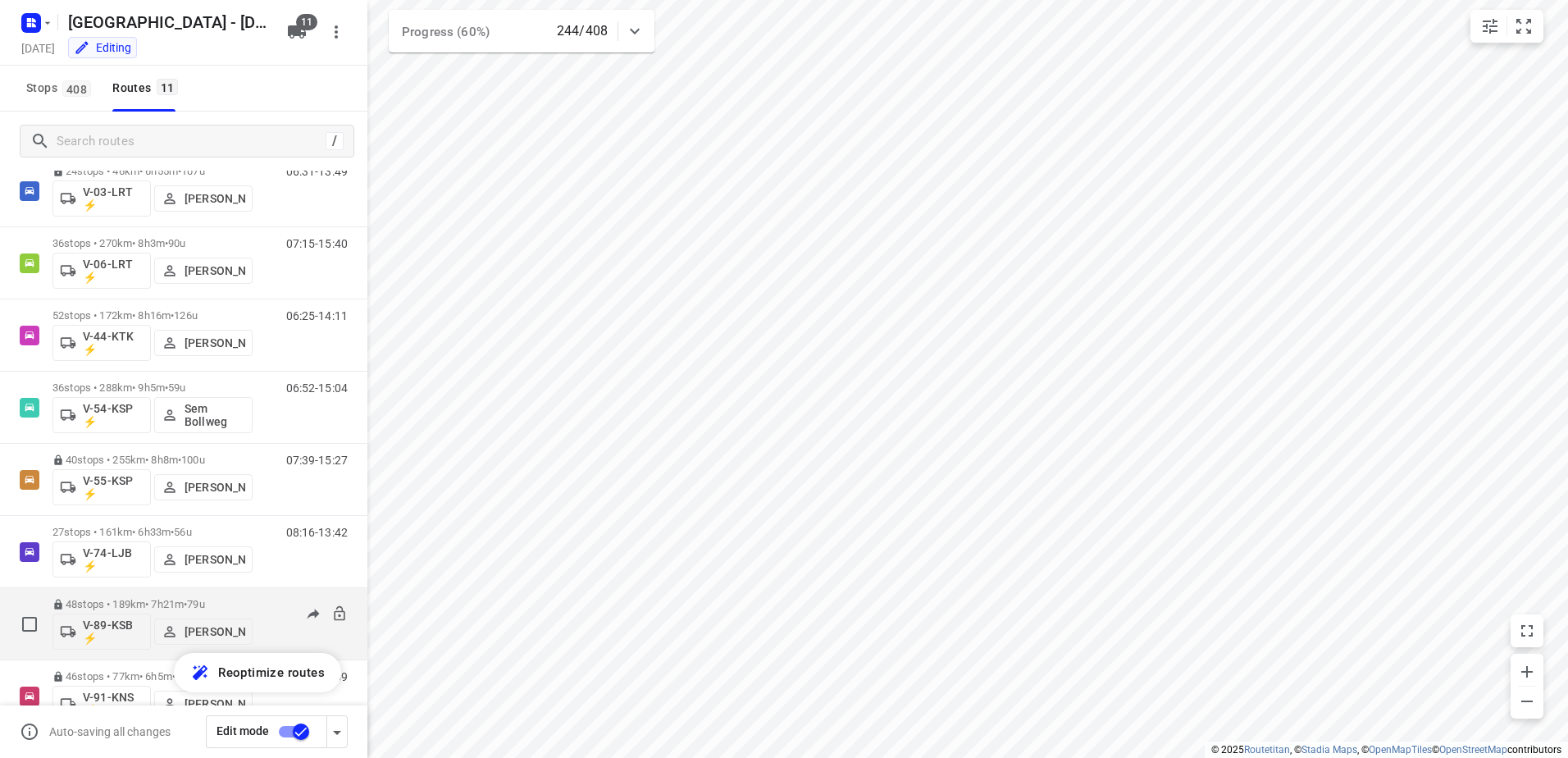
scroll to position [313, 0]
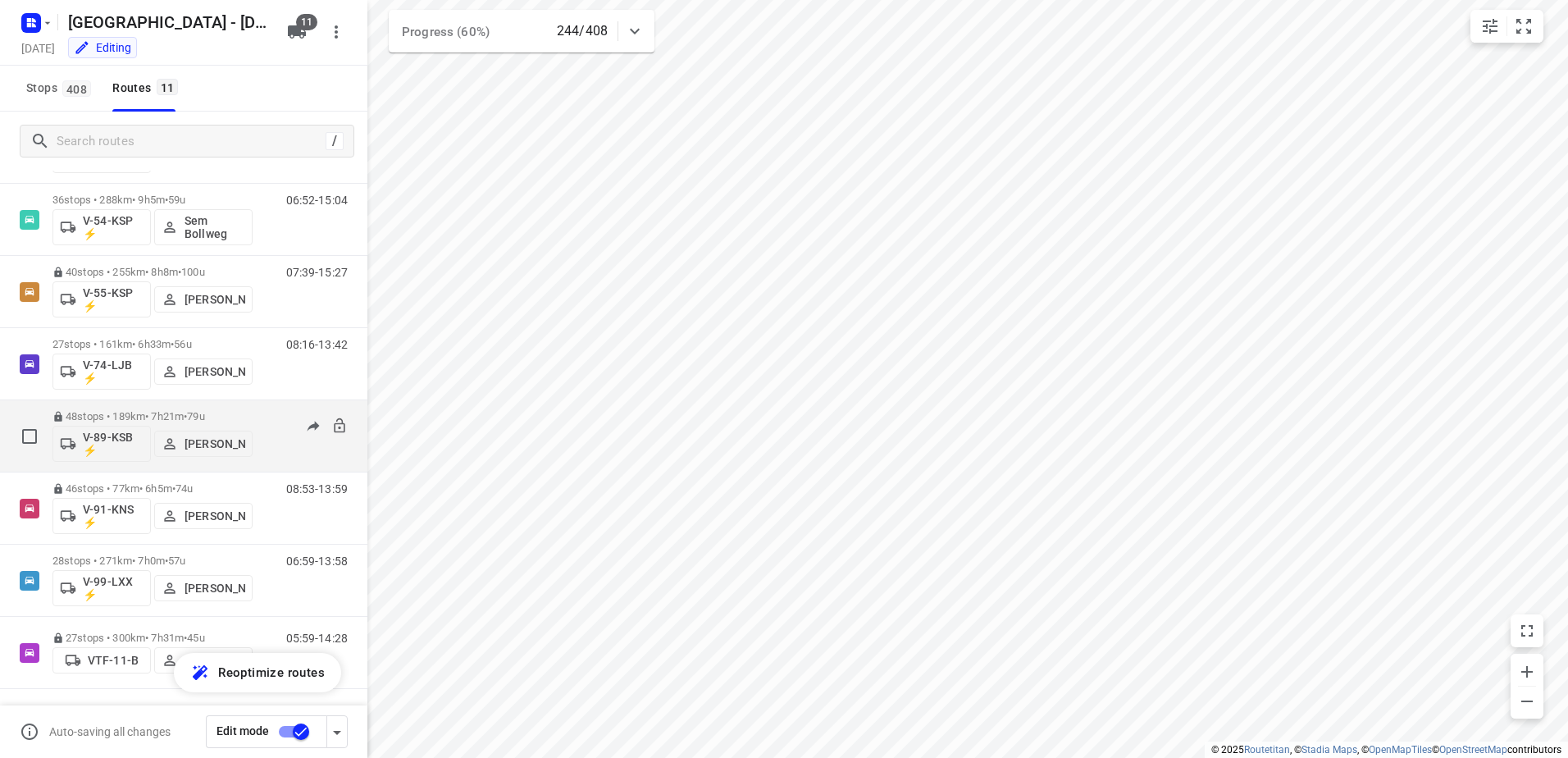
click at [146, 410] on p "48 stops • 189km • 7h21m • 79u" at bounding box center [152, 416] width 200 height 12
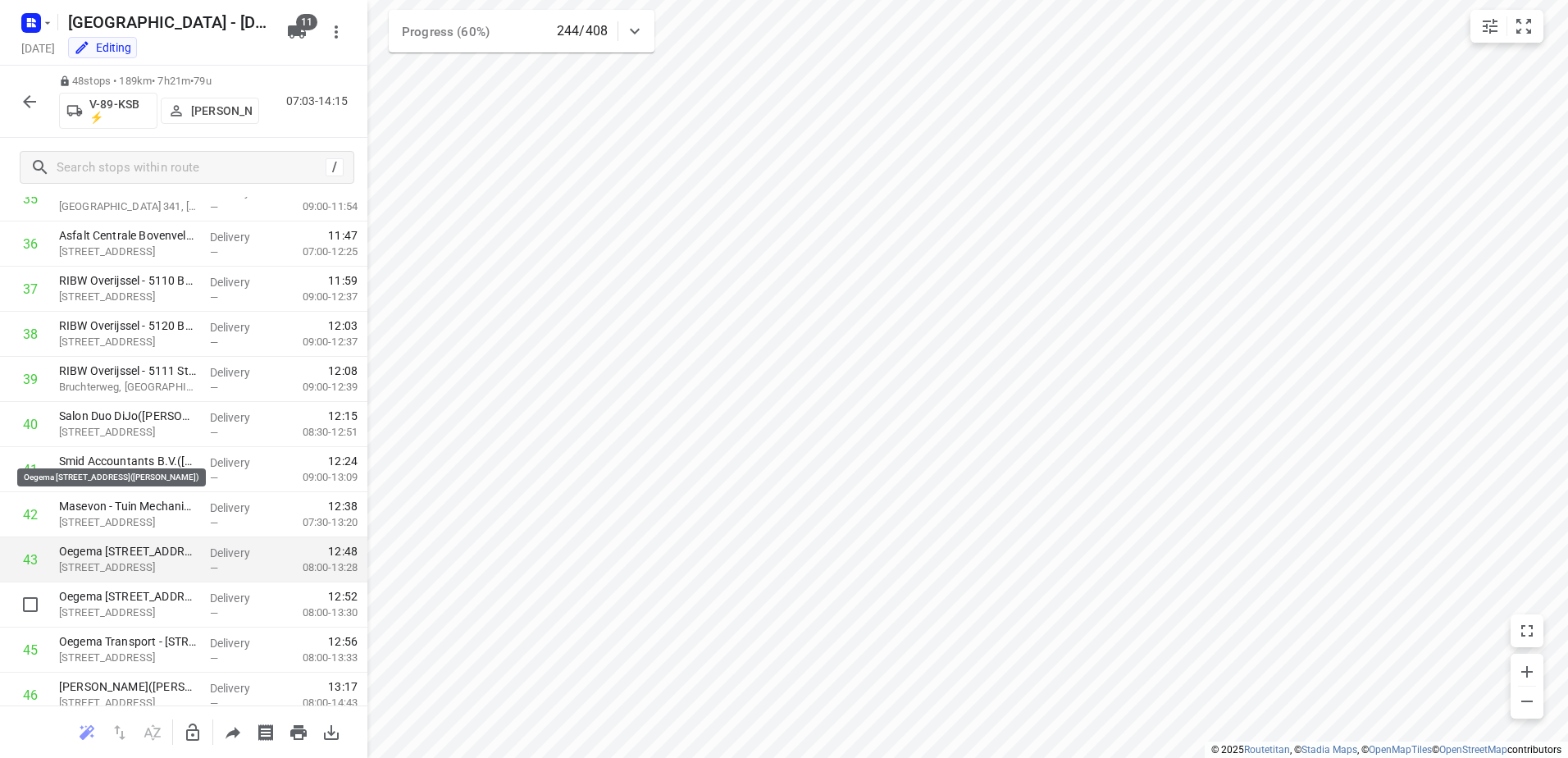
scroll to position [1784, 0]
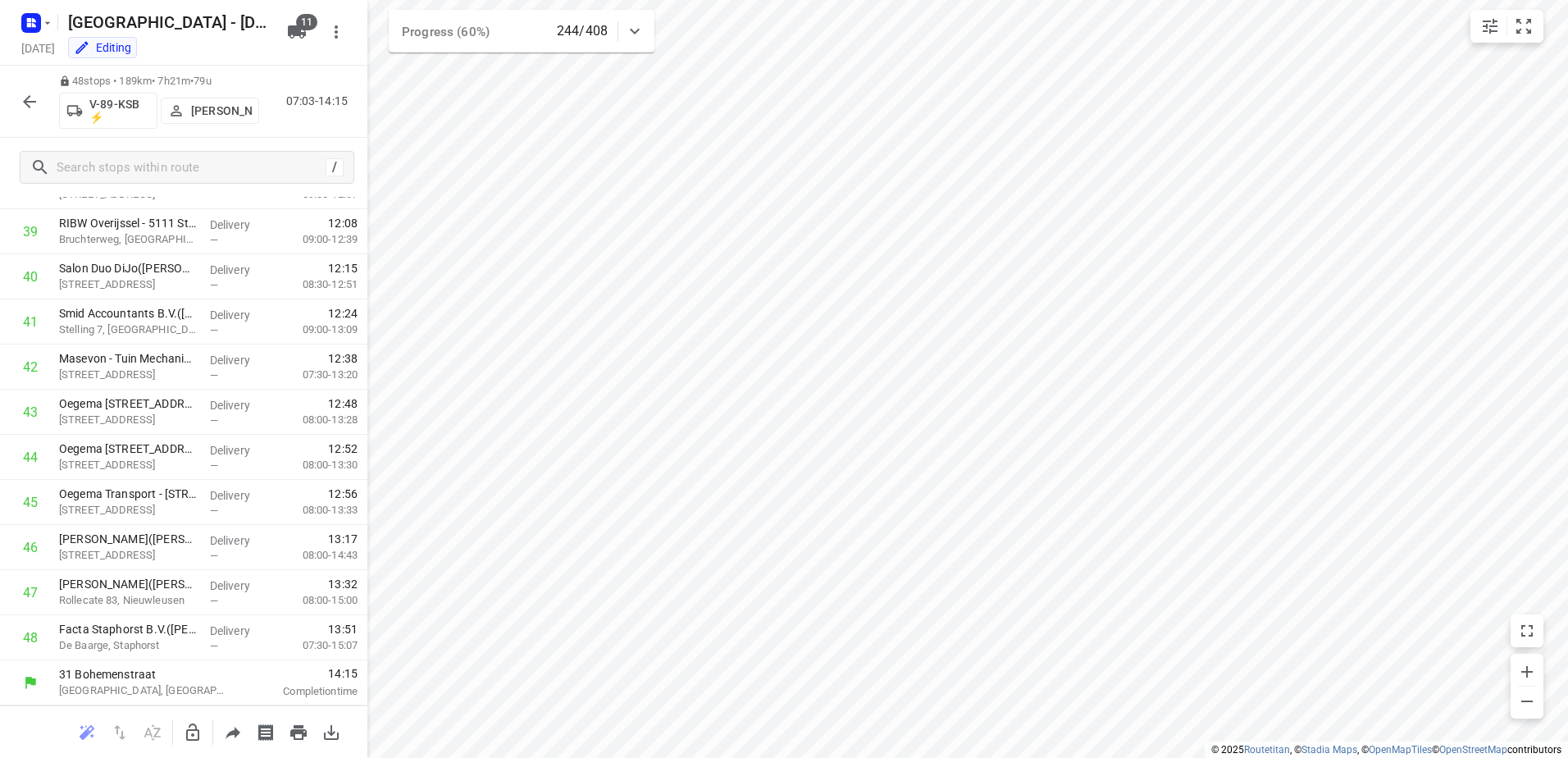
click at [27, 98] on icon "button" at bounding box center [30, 101] width 13 height 13
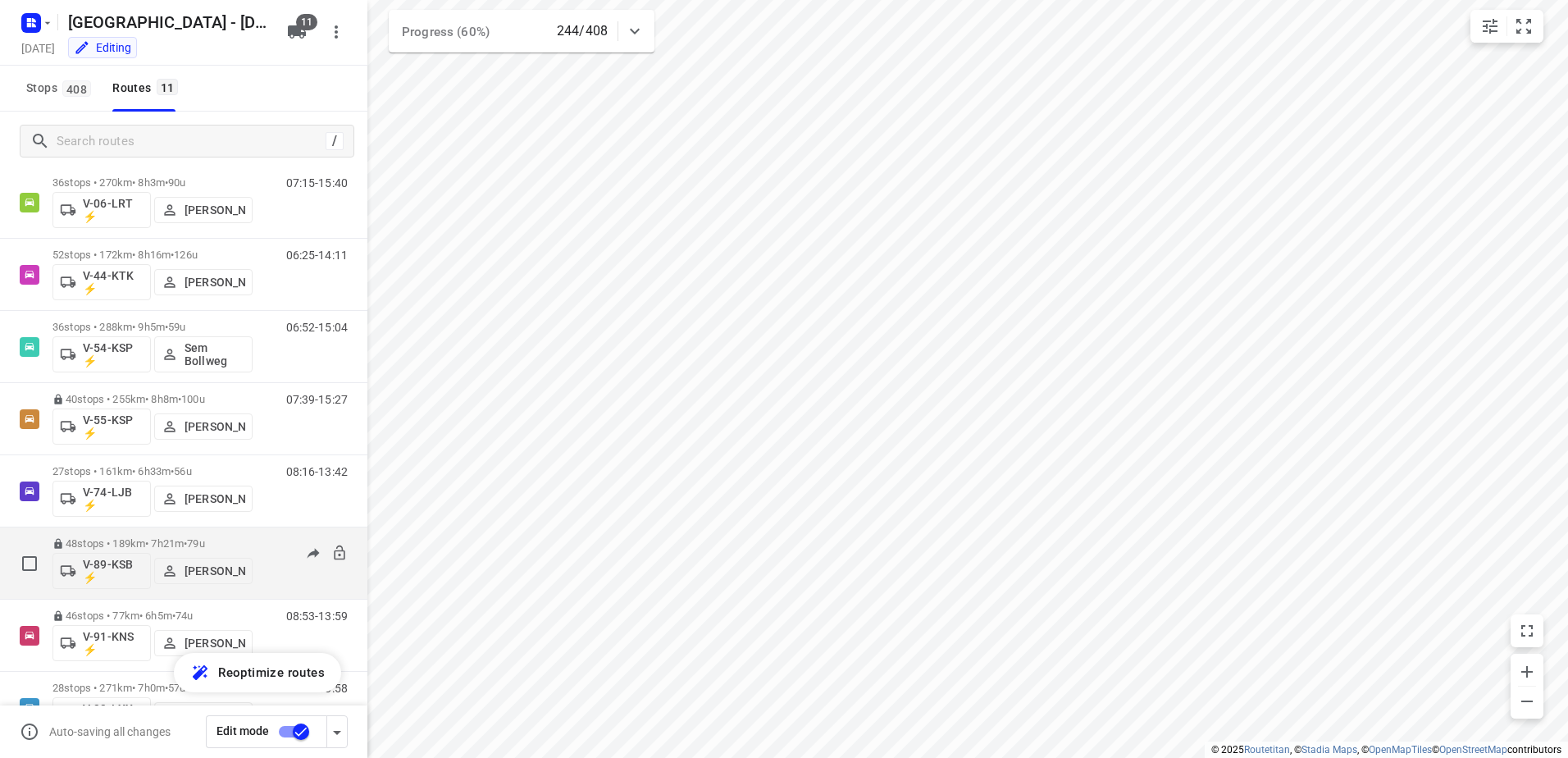
scroll to position [246, 0]
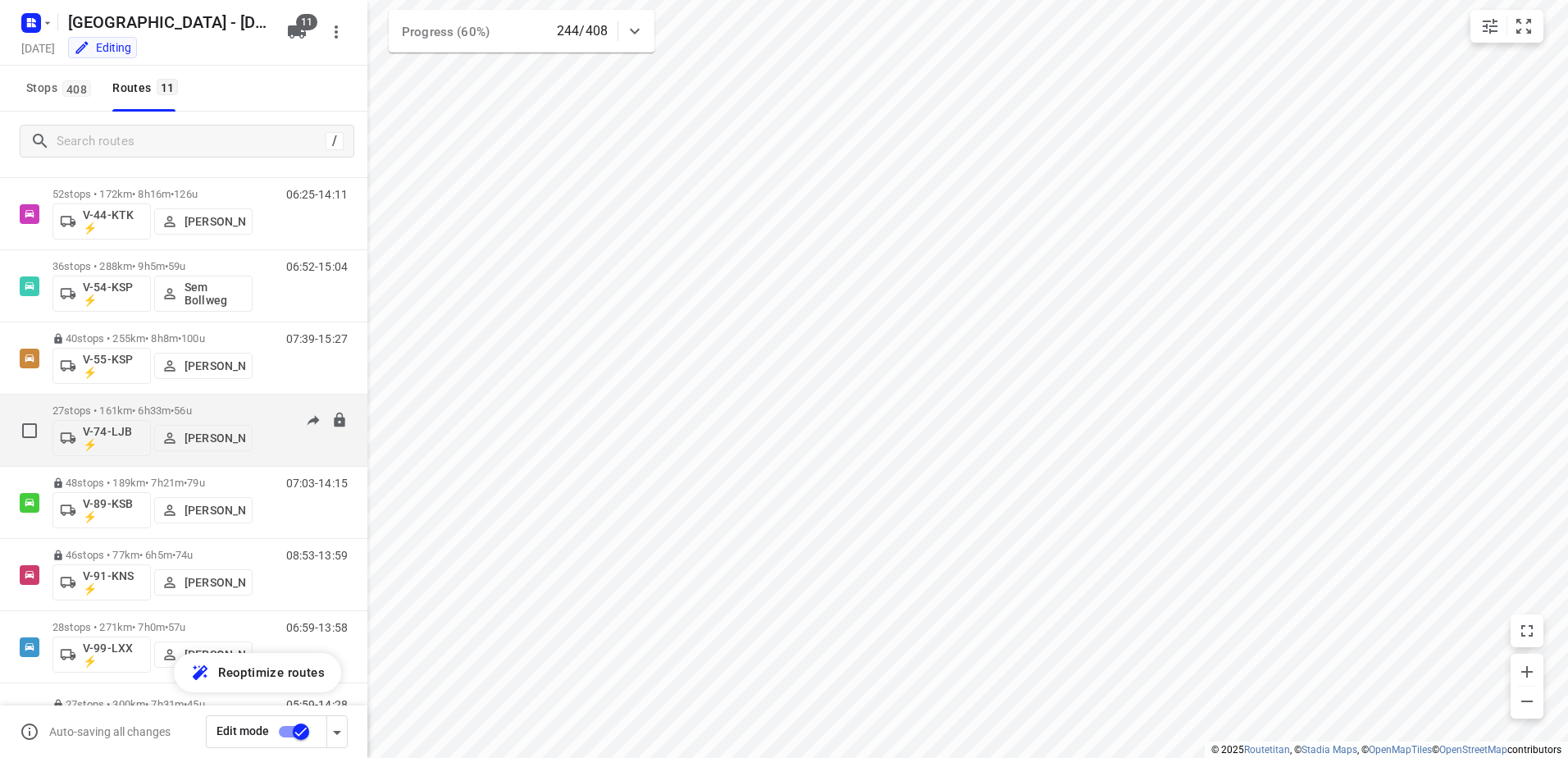
click at [150, 412] on p "27 stops • 161km • 6h33m • 56u" at bounding box center [152, 410] width 200 height 12
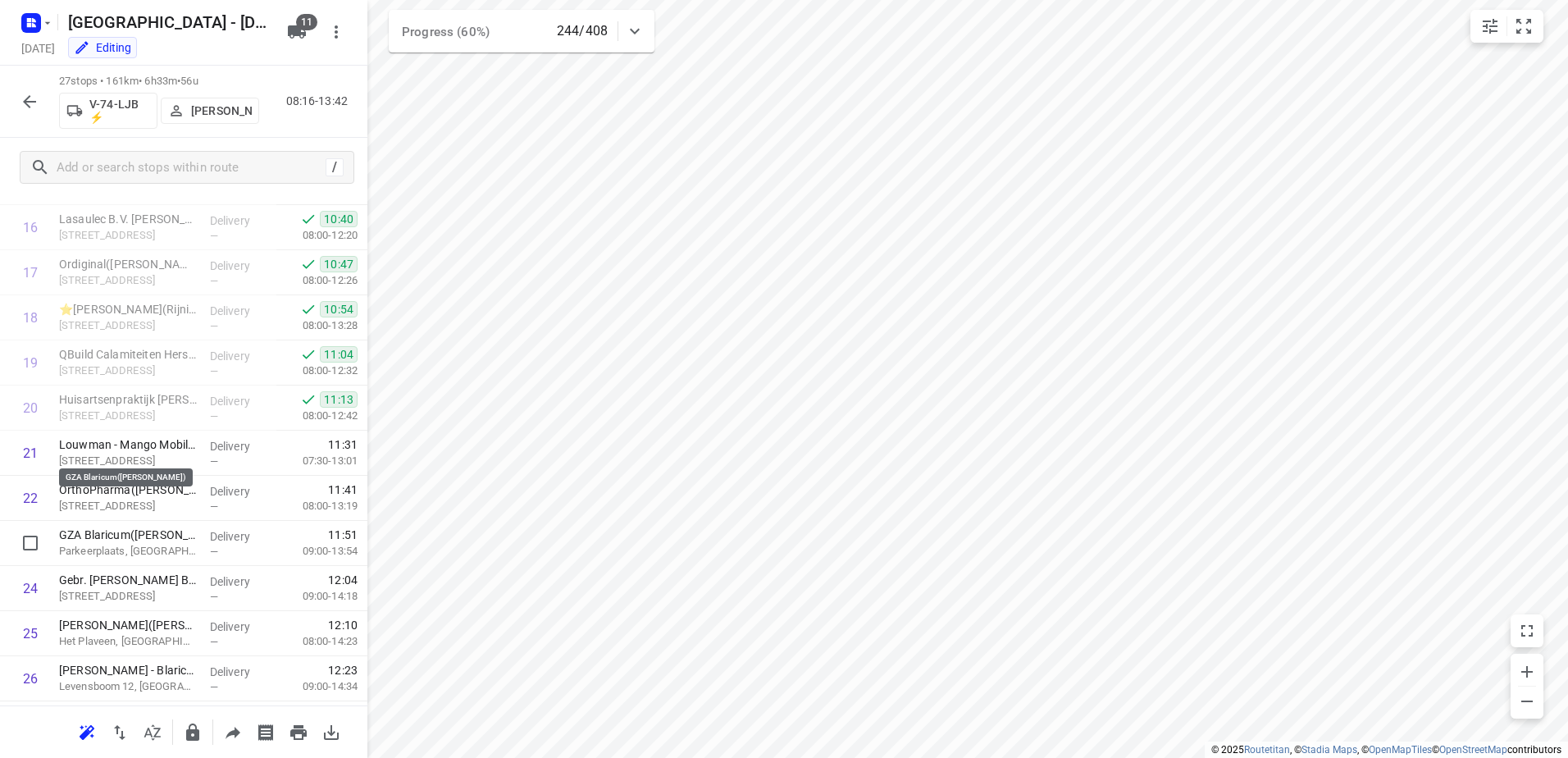
scroll to position [836, 0]
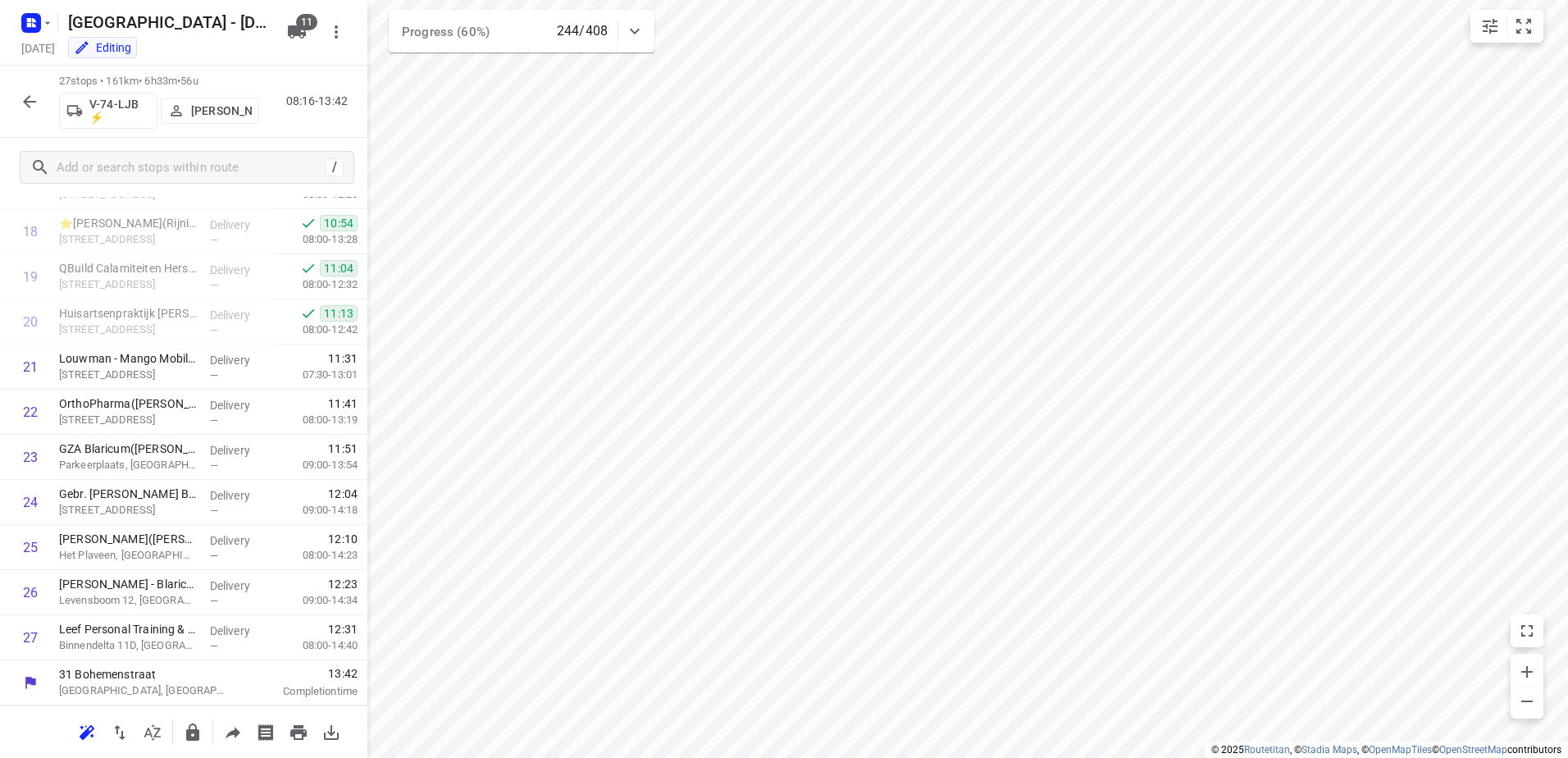
click at [36, 97] on icon "button" at bounding box center [30, 101] width 20 height 20
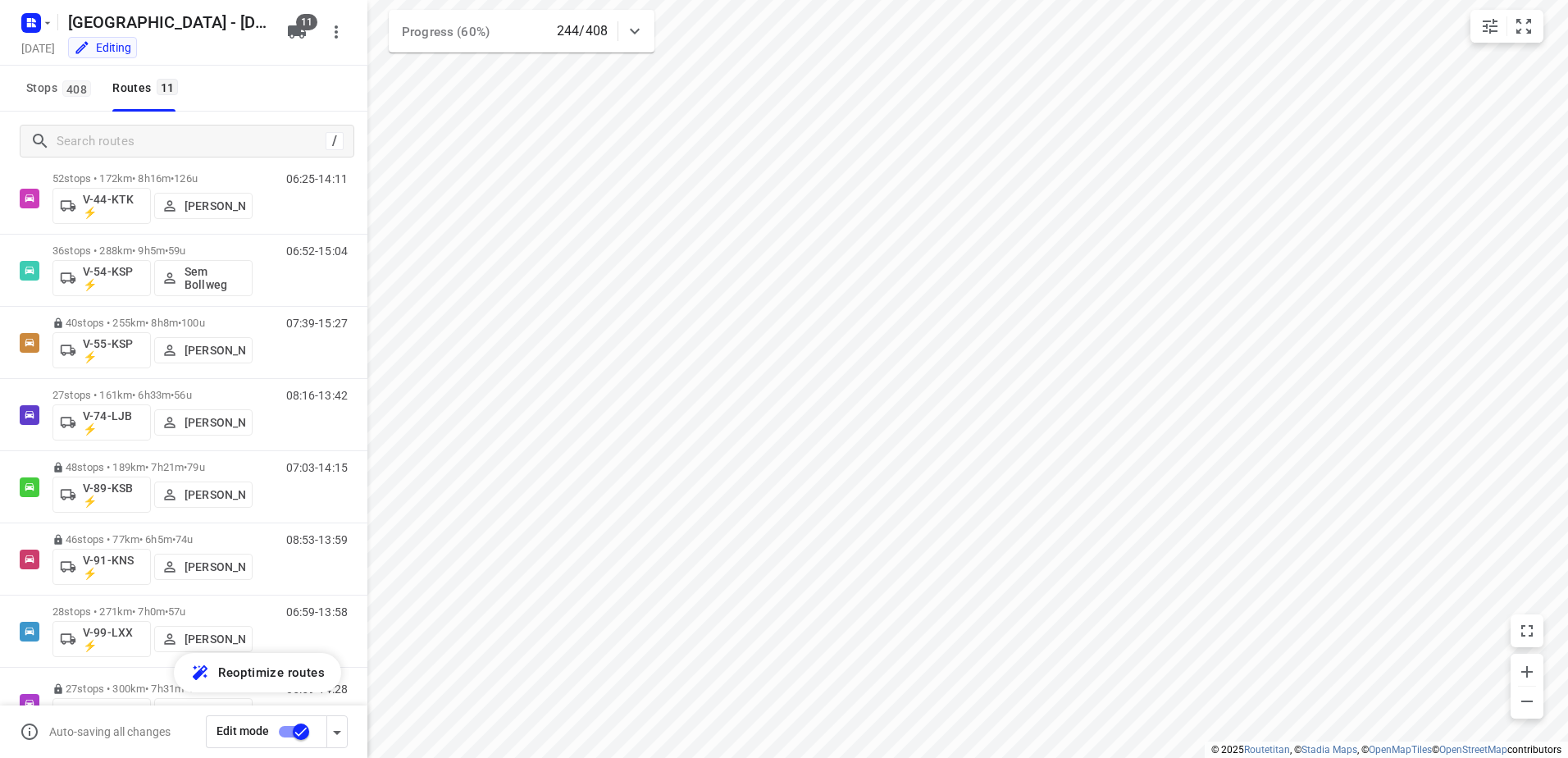
scroll to position [313, 0]
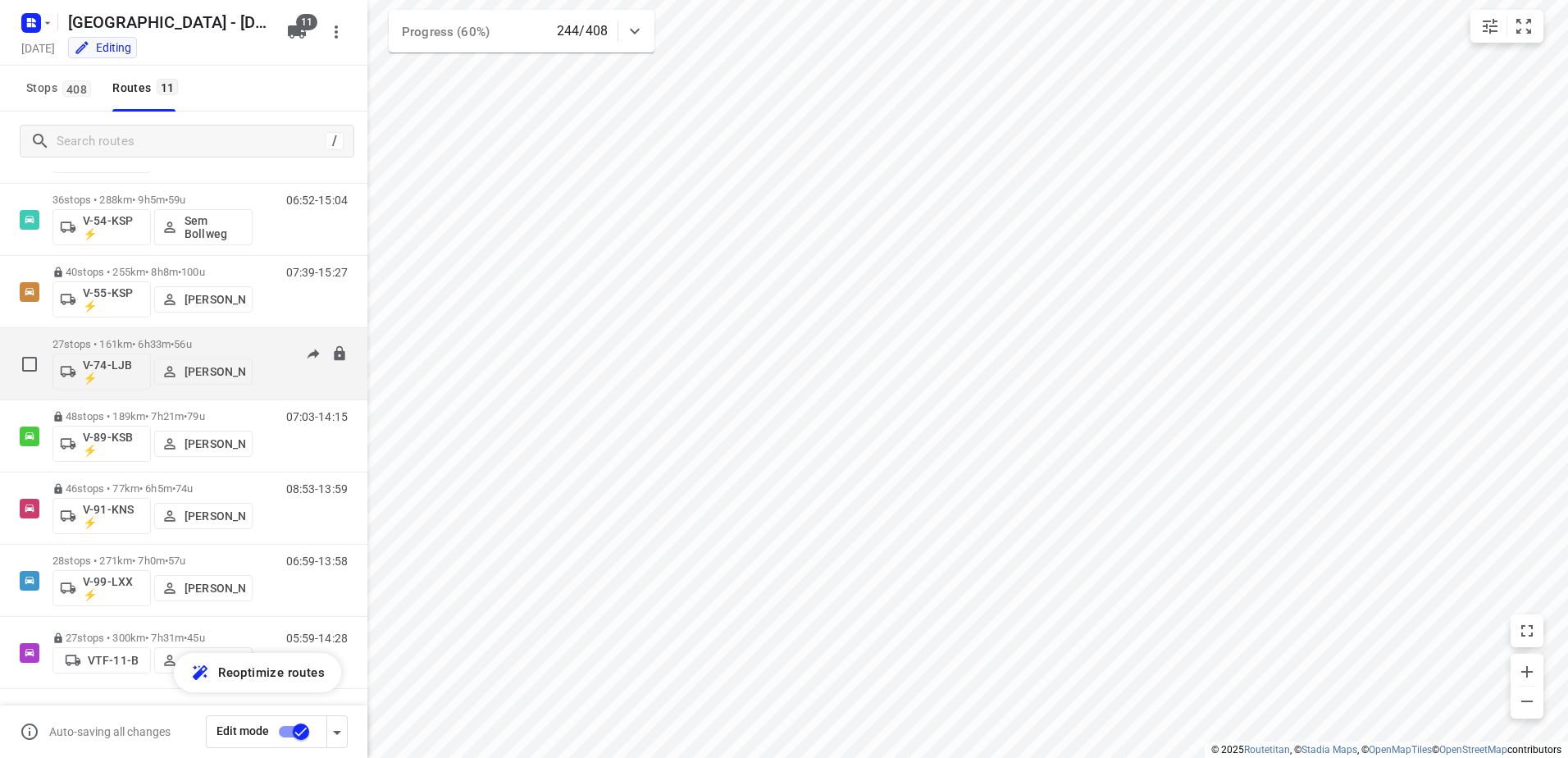
click at [132, 334] on div "27 stops • 161km • 6h33m • 56u V-74-LJB ⚡ [PERSON_NAME]" at bounding box center [152, 364] width 200 height 68
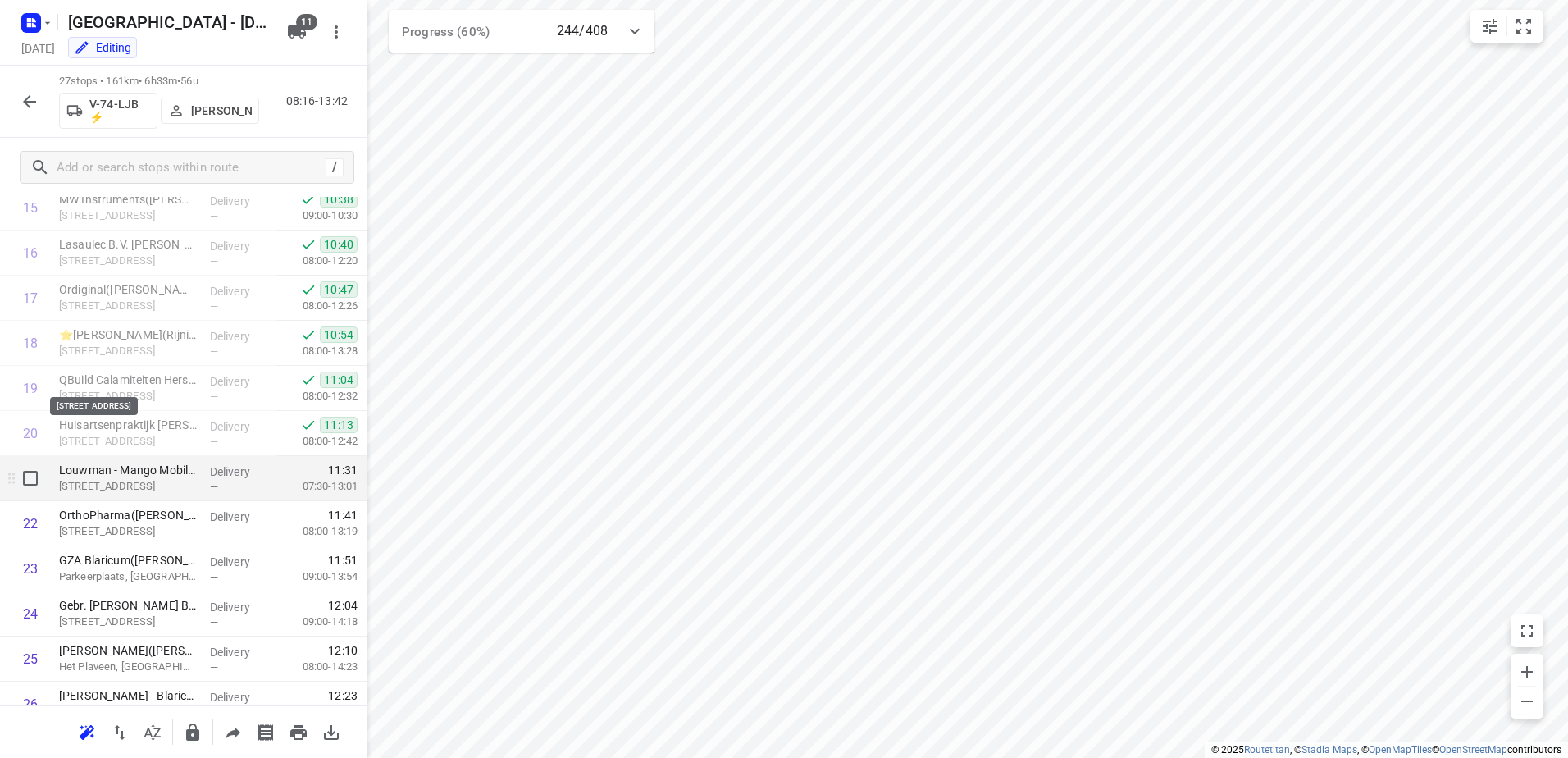
scroll to position [836, 0]
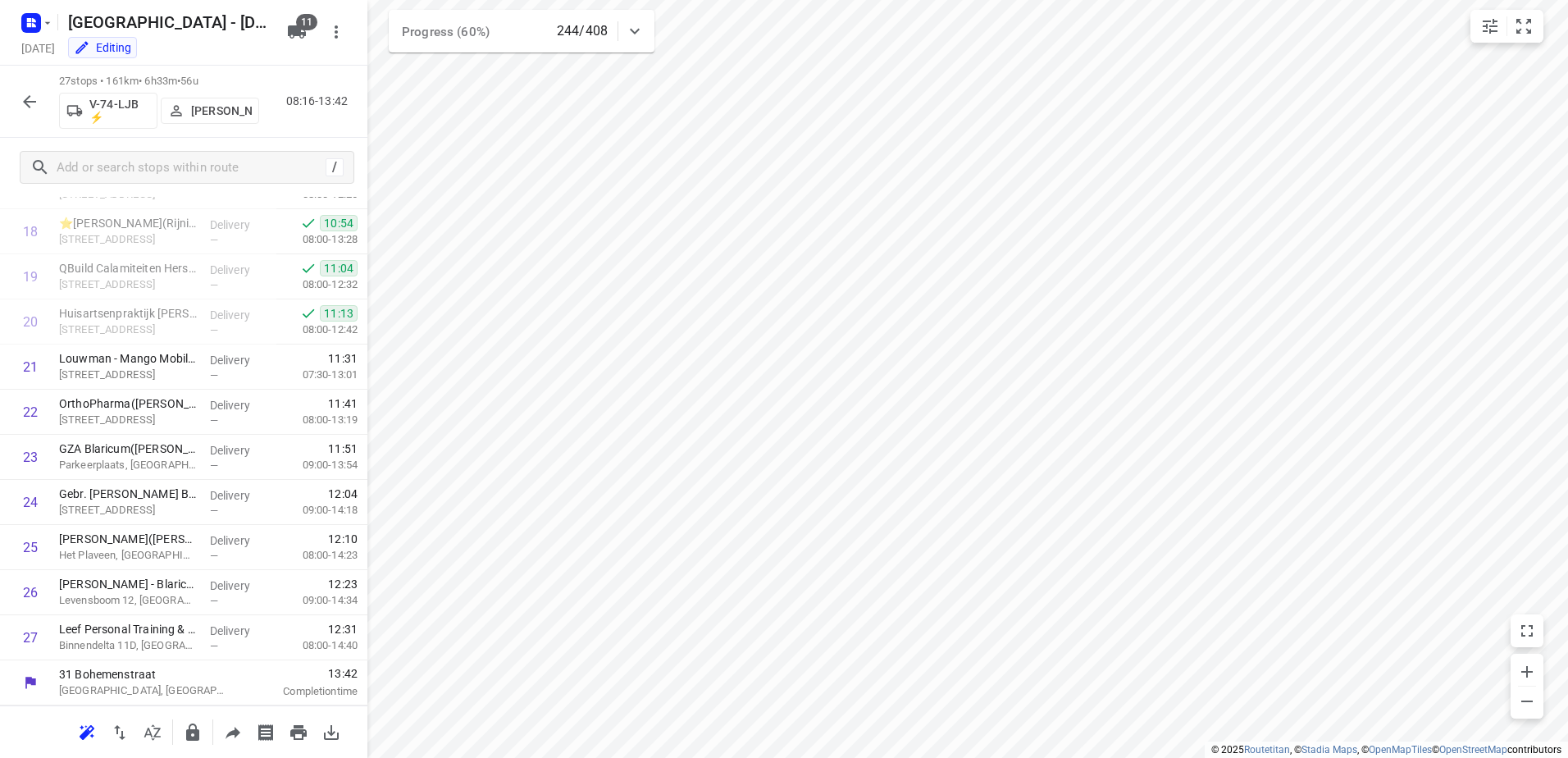
click at [39, 94] on button "button" at bounding box center [29, 101] width 32 height 32
